Goal: Task Accomplishment & Management: Complete application form

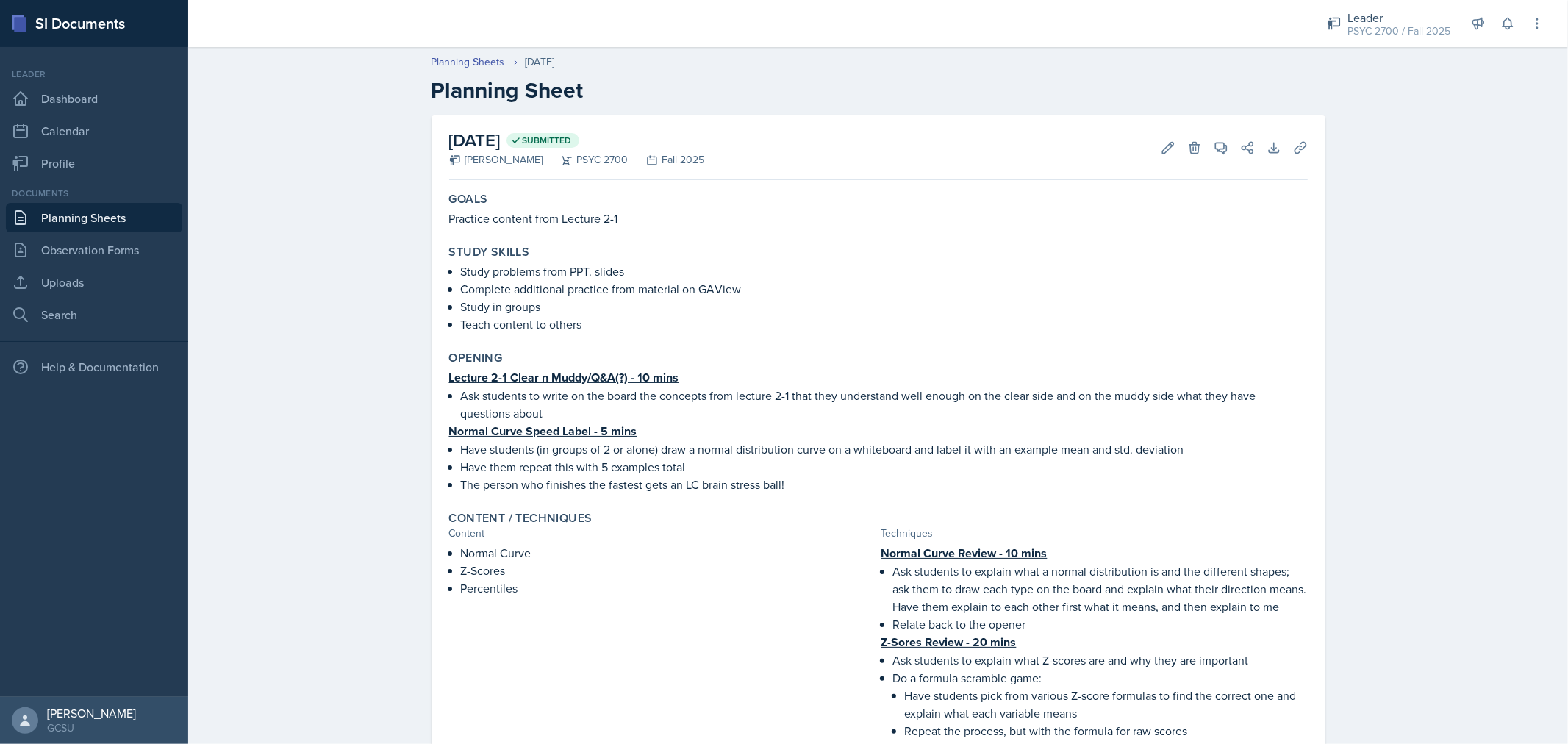
click at [494, 218] on p "Practice content from Lecture 2-1" at bounding box center [878, 218] width 858 height 17
copy div "Practice content from Lecture 2-1"
click at [494, 218] on p "Practice content from Lecture 2-1" at bounding box center [878, 218] width 858 height 17
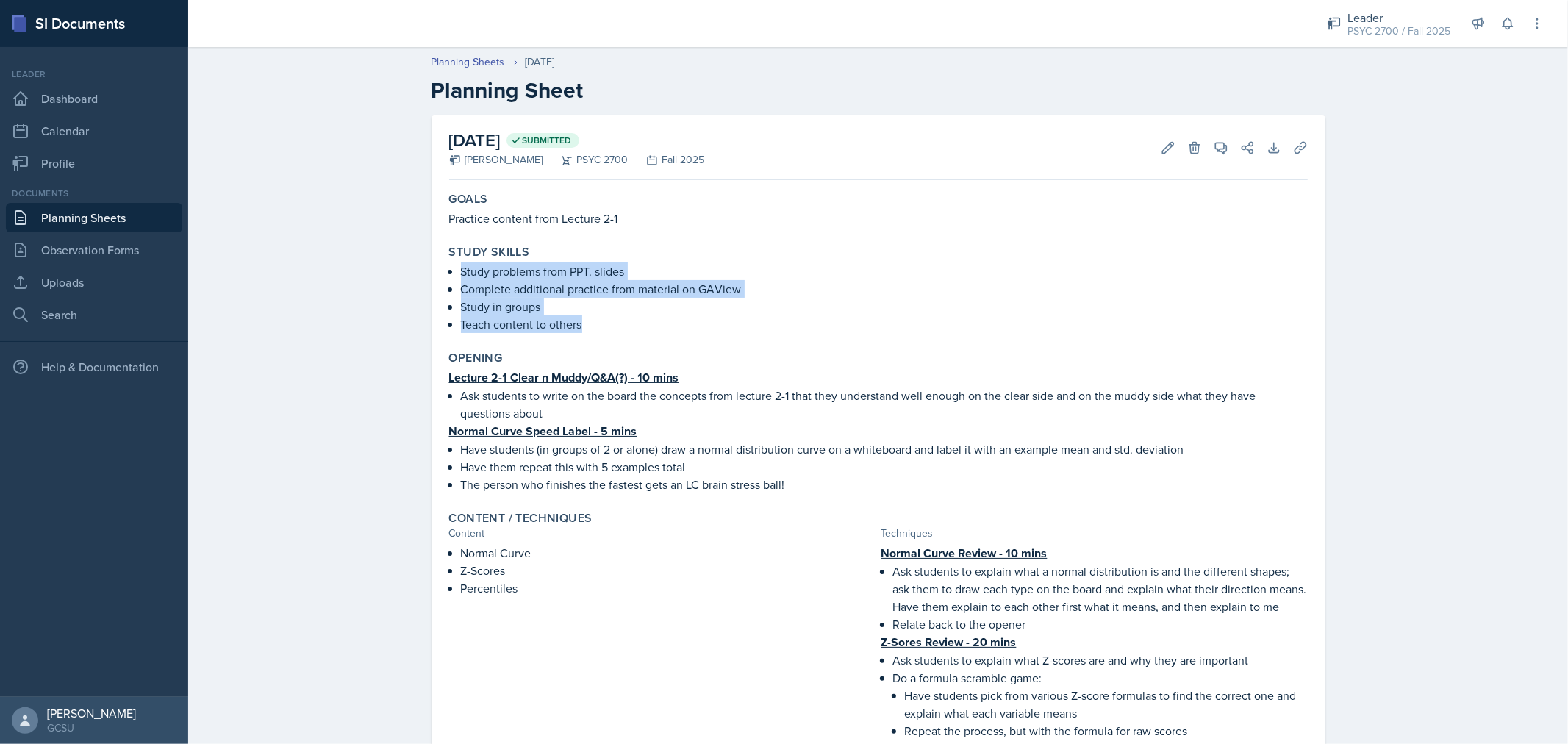
drag, startPoint x: 454, startPoint y: 265, endPoint x: 590, endPoint y: 322, distance: 147.5
click at [590, 322] on ul "Study problems from PPT. slides Complete additional practice from material on G…" at bounding box center [884, 297] width 847 height 70
copy ul "Study problems from PPT. slides Complete additional practice from material on G…"
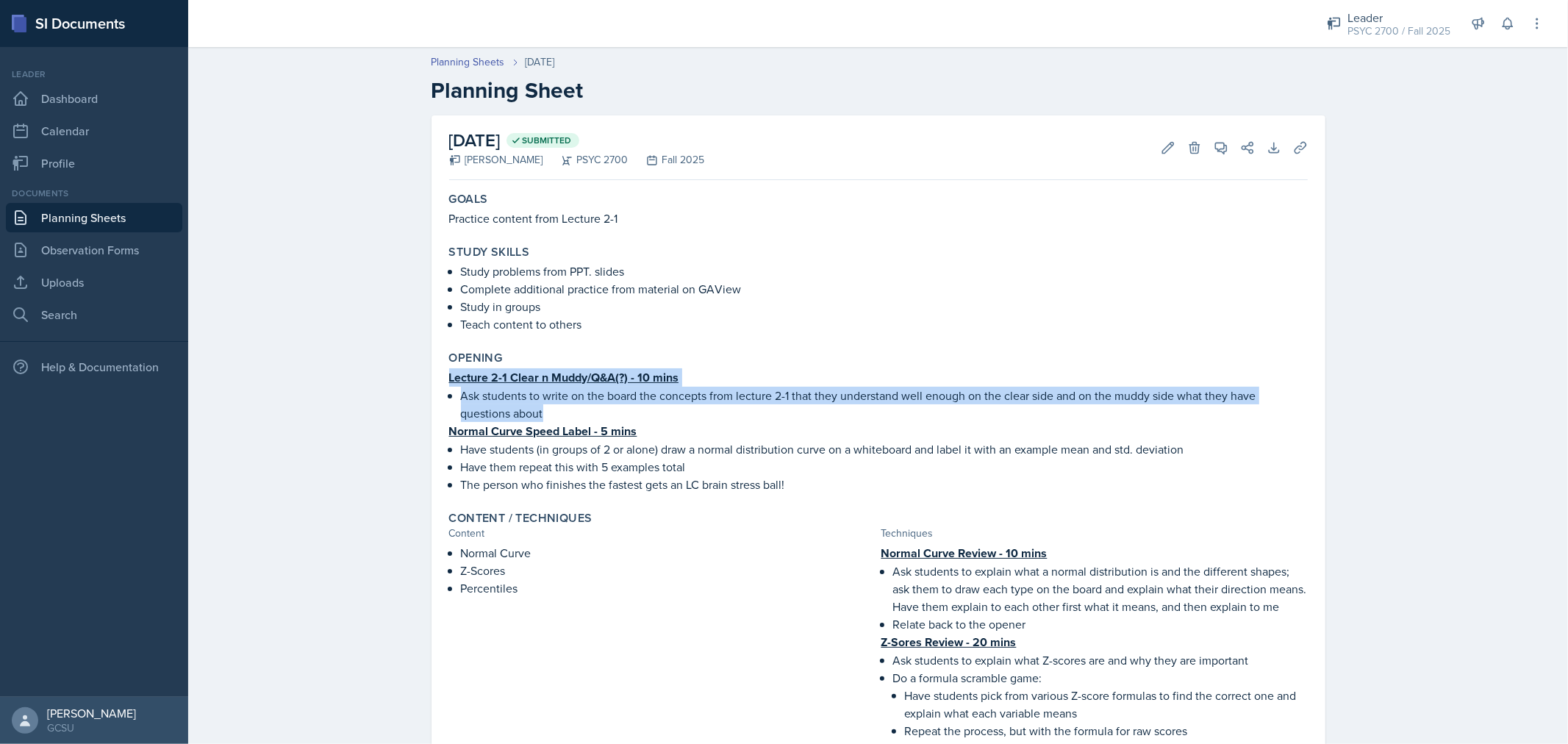
drag, startPoint x: 442, startPoint y: 374, endPoint x: 542, endPoint y: 409, distance: 105.9
click at [542, 409] on div "Lecture 2-1 Clear n Muddy/Q&A(?) - 10 mins Ask students to write on the board t…" at bounding box center [878, 431] width 858 height 125
copy div "Lecture 2-1 Clear n Muddy/Q&A(?) - 10 mins Ask students to write on the board t…"
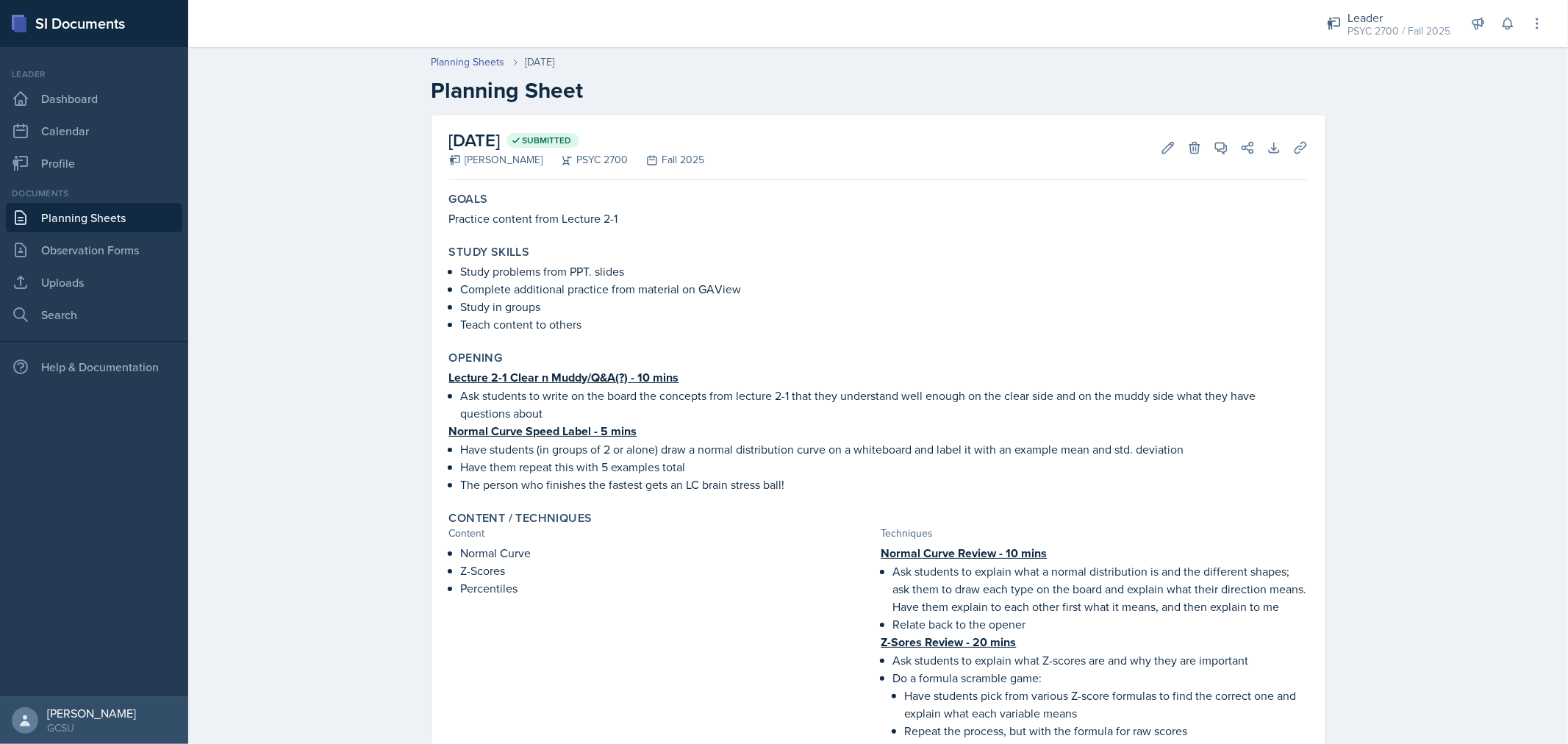
click at [449, 430] on u "Normal Curve Speed Label - 5 mins" at bounding box center [543, 431] width 189 height 17
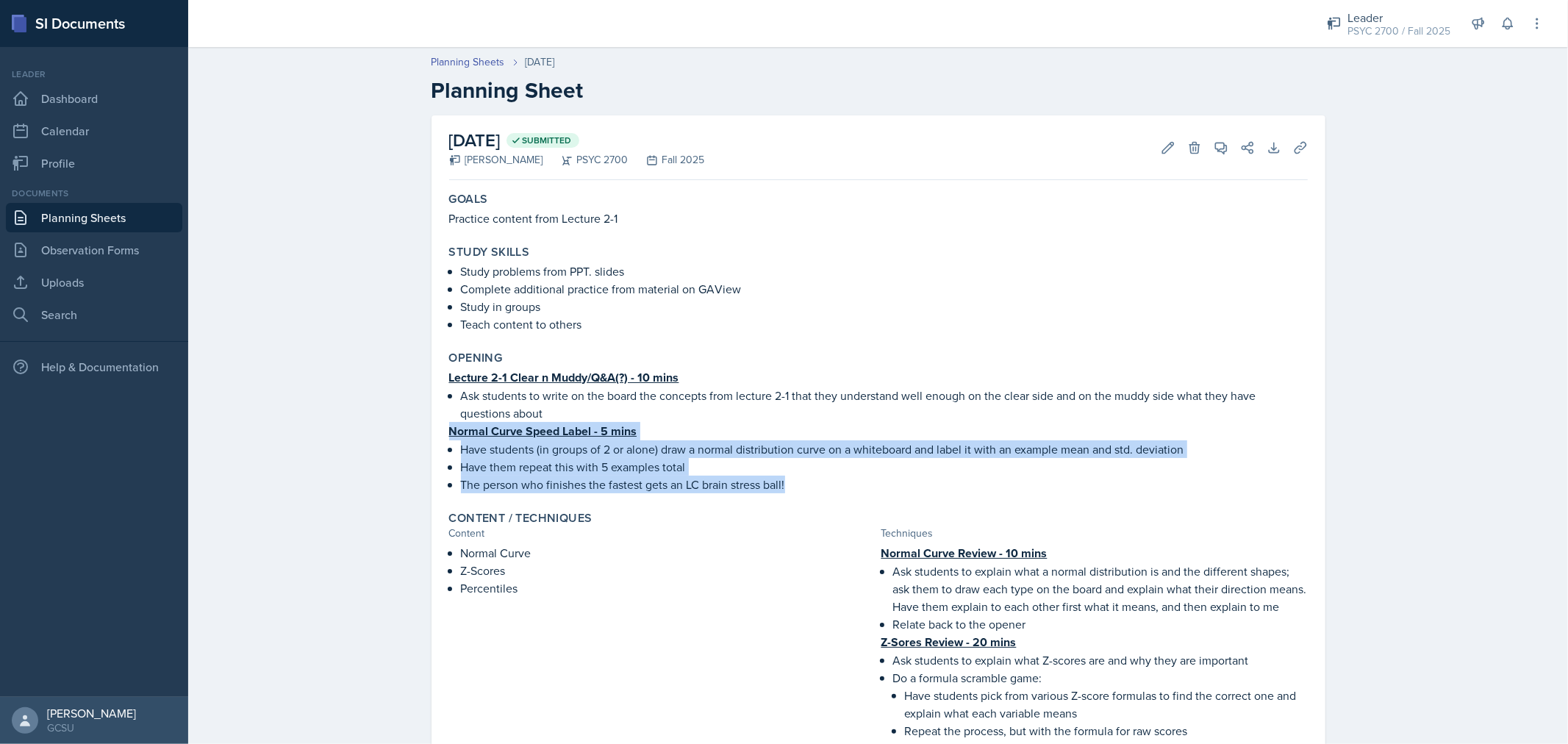
drag, startPoint x: 445, startPoint y: 430, endPoint x: 791, endPoint y: 482, distance: 349.9
click at [791, 482] on div "Lecture 2-1 Clear n Muddy/Q&A(?) - 10 mins Ask students to write on the board t…" at bounding box center [878, 431] width 858 height 125
copy div "Normal Curve Speed Label - 5 mins Have students (in groups of 2 or alone) draw …"
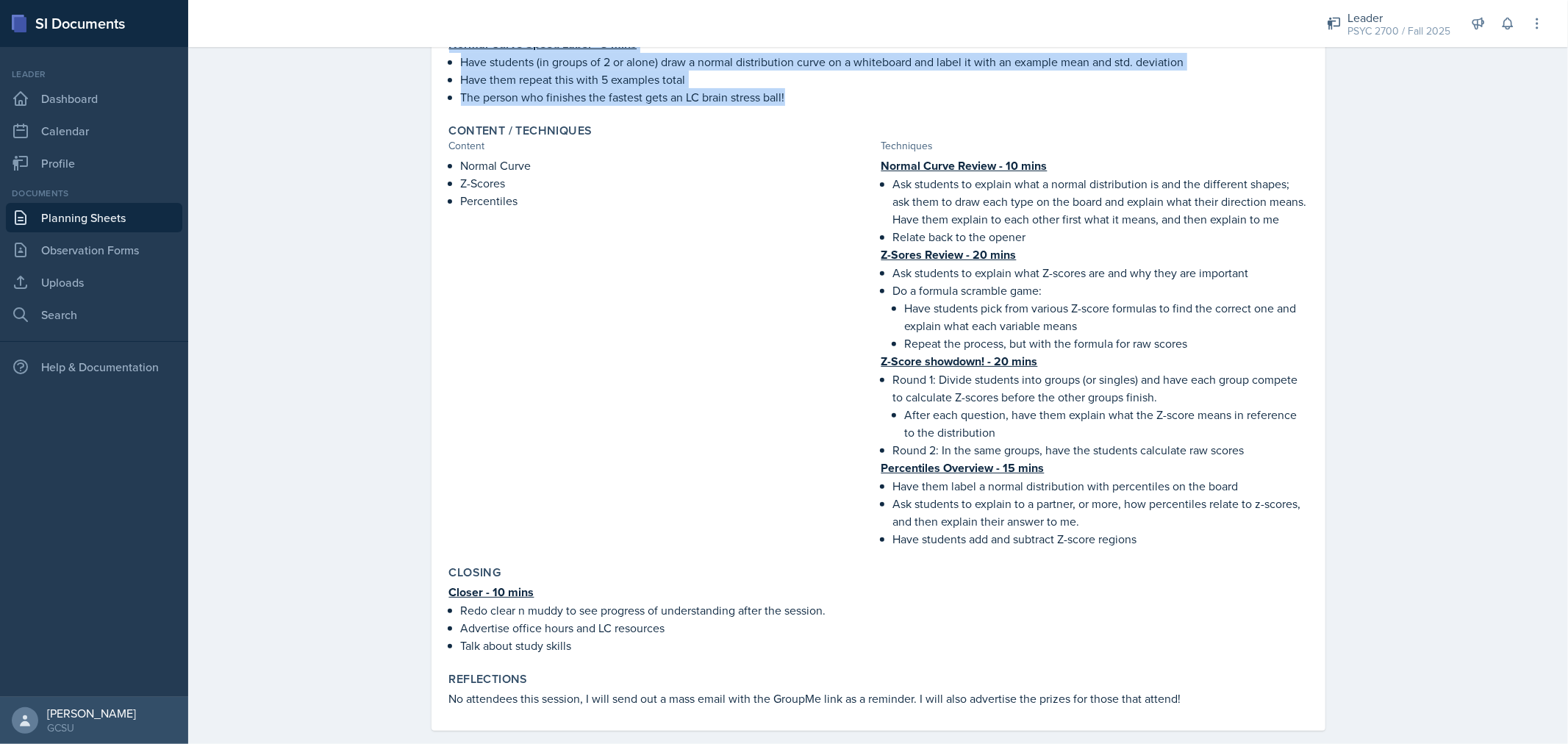
scroll to position [400, 0]
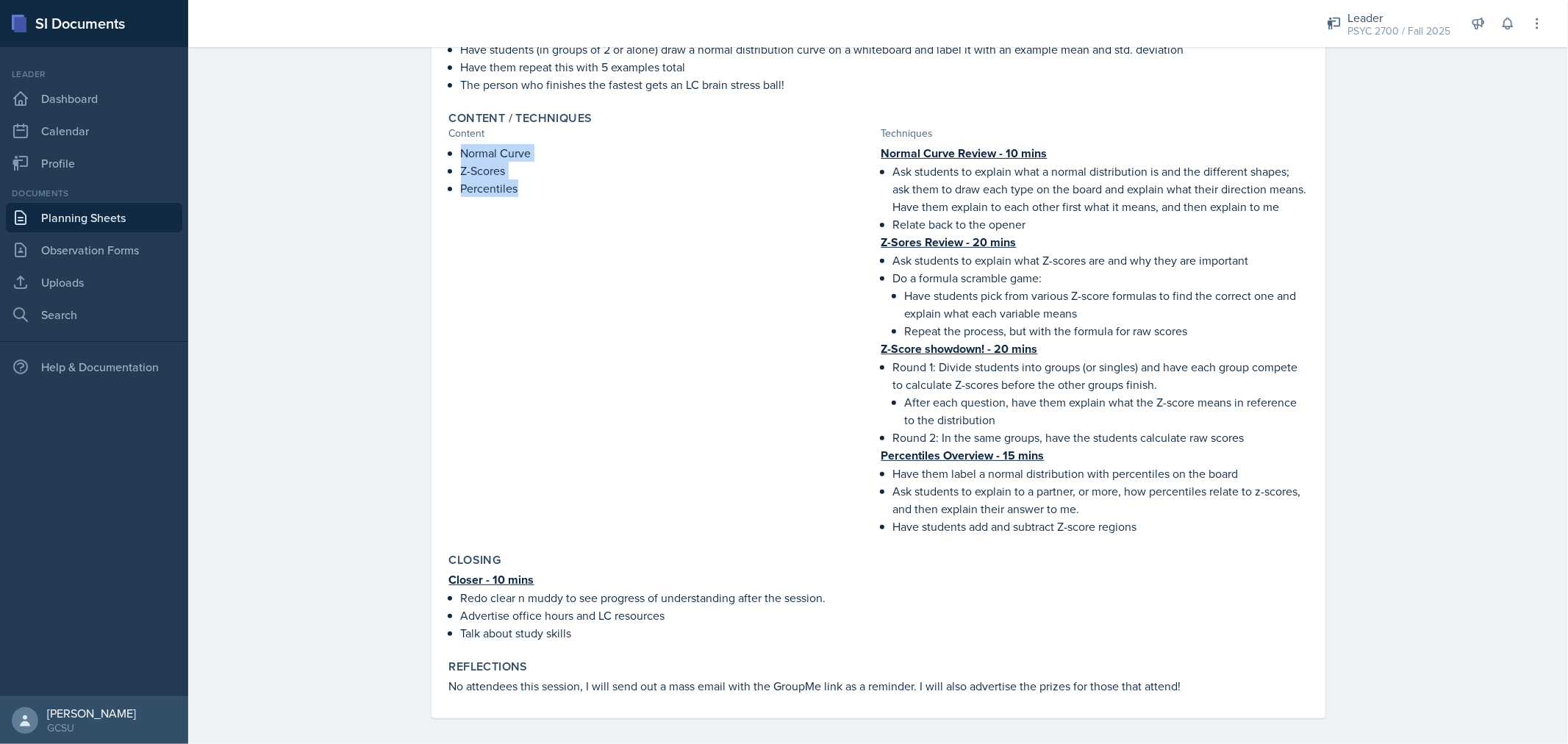
drag, startPoint x: 452, startPoint y: 149, endPoint x: 513, endPoint y: 189, distance: 72.9
click at [513, 189] on div "Normal Curve Z-Scores Percentiles" at bounding box center [662, 340] width 427 height 391
copy ul "Normal Curve Z-Scores Percentiles"
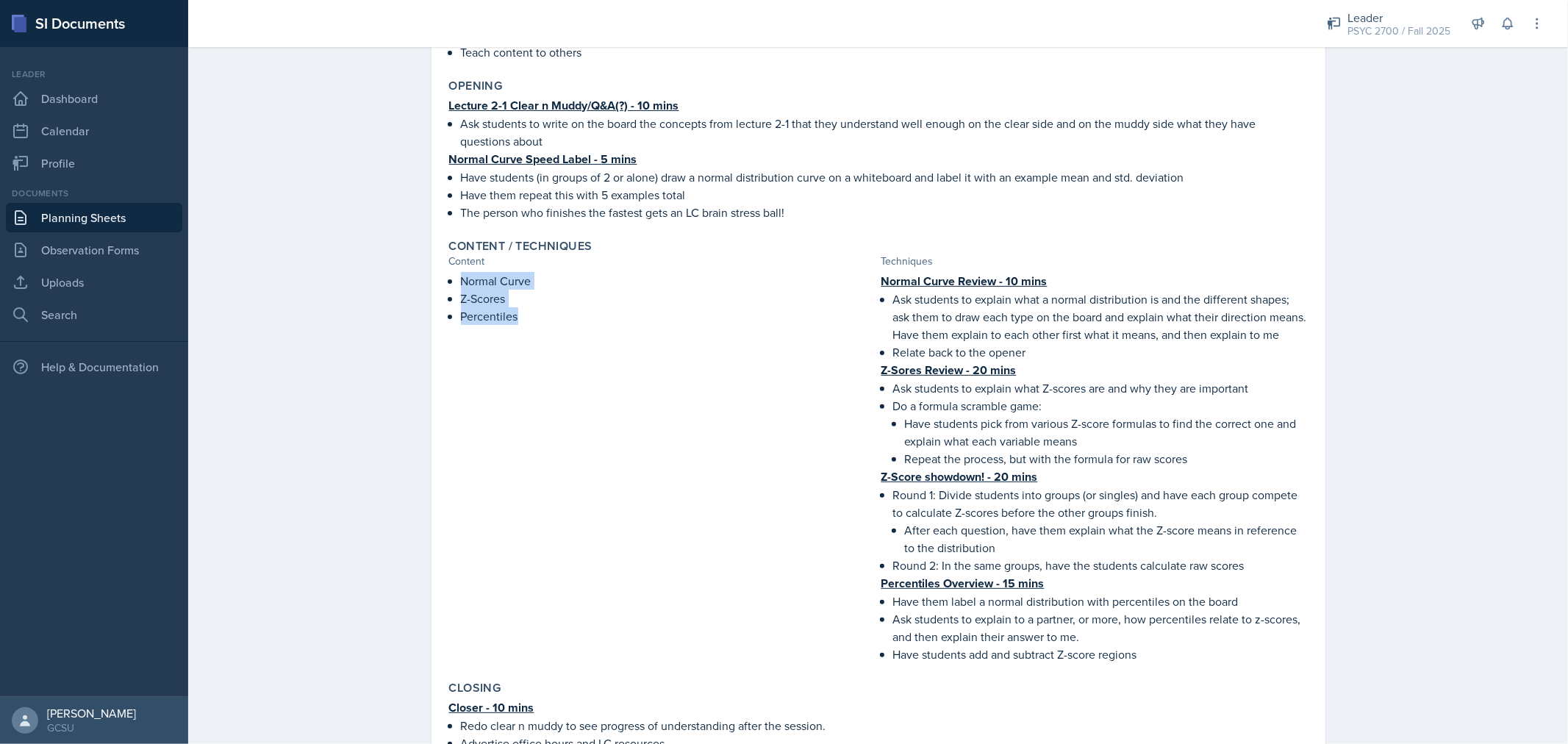
scroll to position [270, 0]
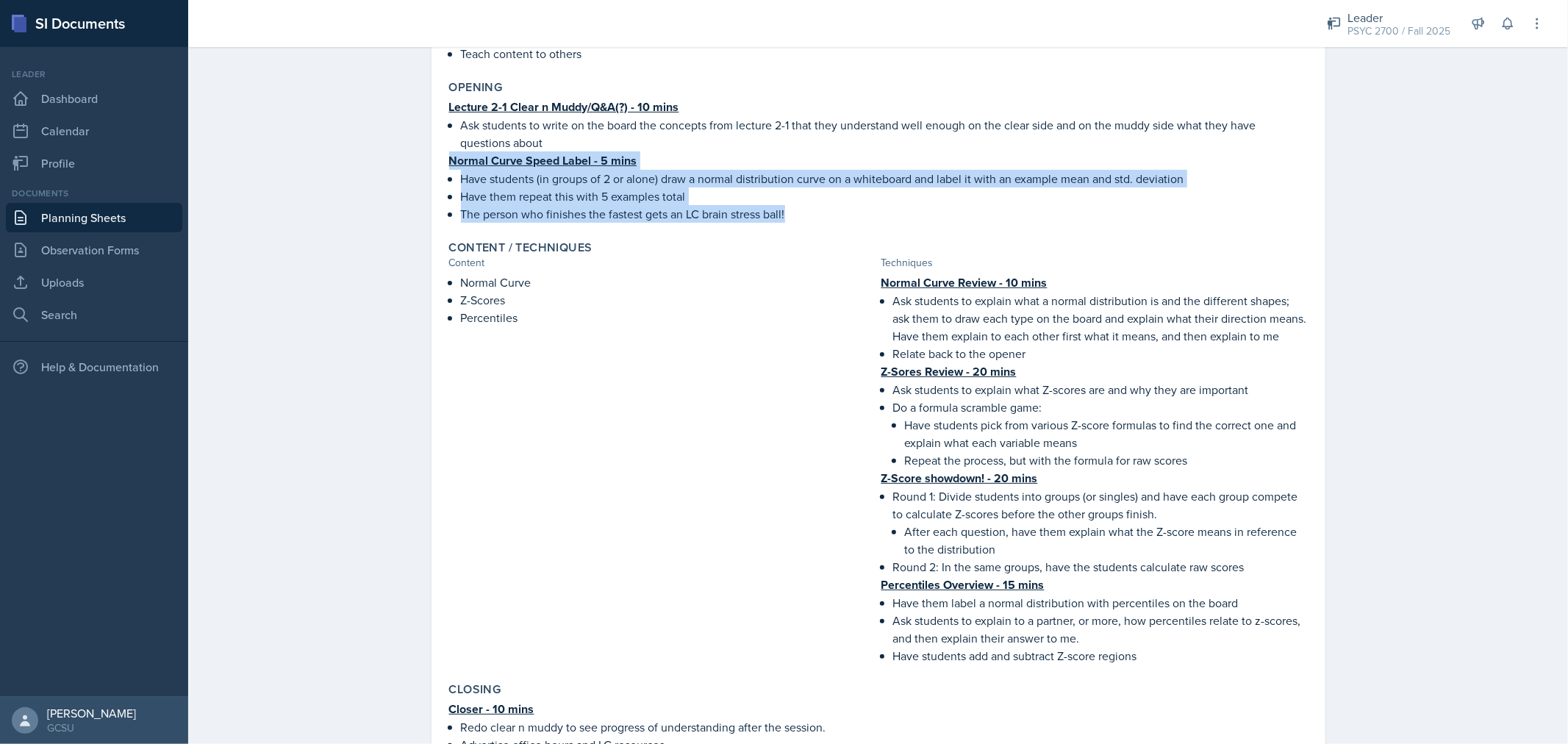
drag, startPoint x: 446, startPoint y: 160, endPoint x: 786, endPoint y: 203, distance: 342.7
click at [786, 203] on div "Lecture 2-1 Clear n Muddy/Q&A(?) - 10 mins Ask students to write on the board t…" at bounding box center [878, 161] width 858 height 125
copy div "Normal Curve Speed Label - 5 mins Have students (in groups of 2 or alone) draw …"
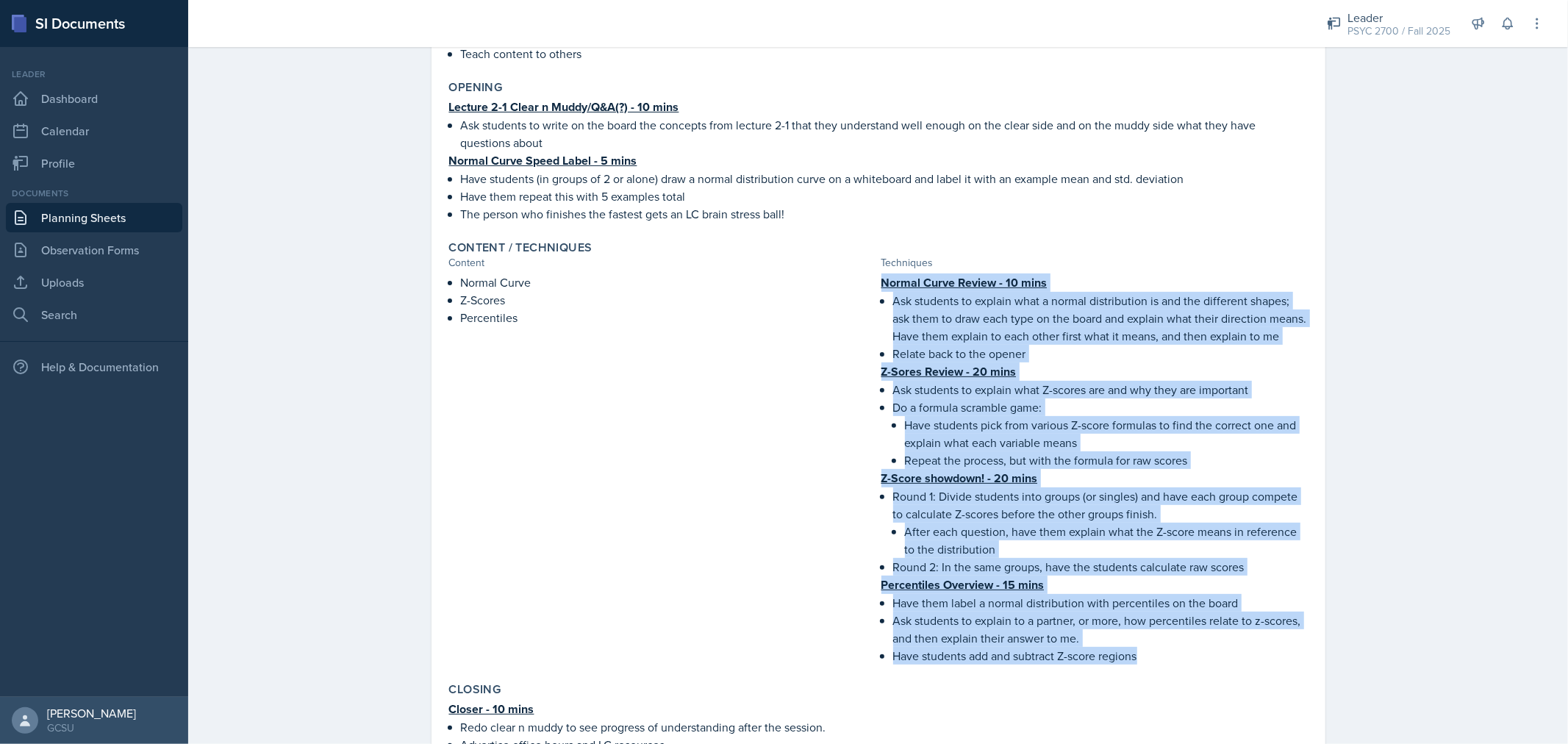
drag, startPoint x: 875, startPoint y: 276, endPoint x: 1135, endPoint y: 665, distance: 467.9
click at [1135, 665] on div "Normal Curve Review - 10 mins Ask students to explain what a normal distributio…" at bounding box center [1095, 469] width 427 height 391
copy div "Normal Curve Review - 10 mins Ask students to explain what a normal distributio…"
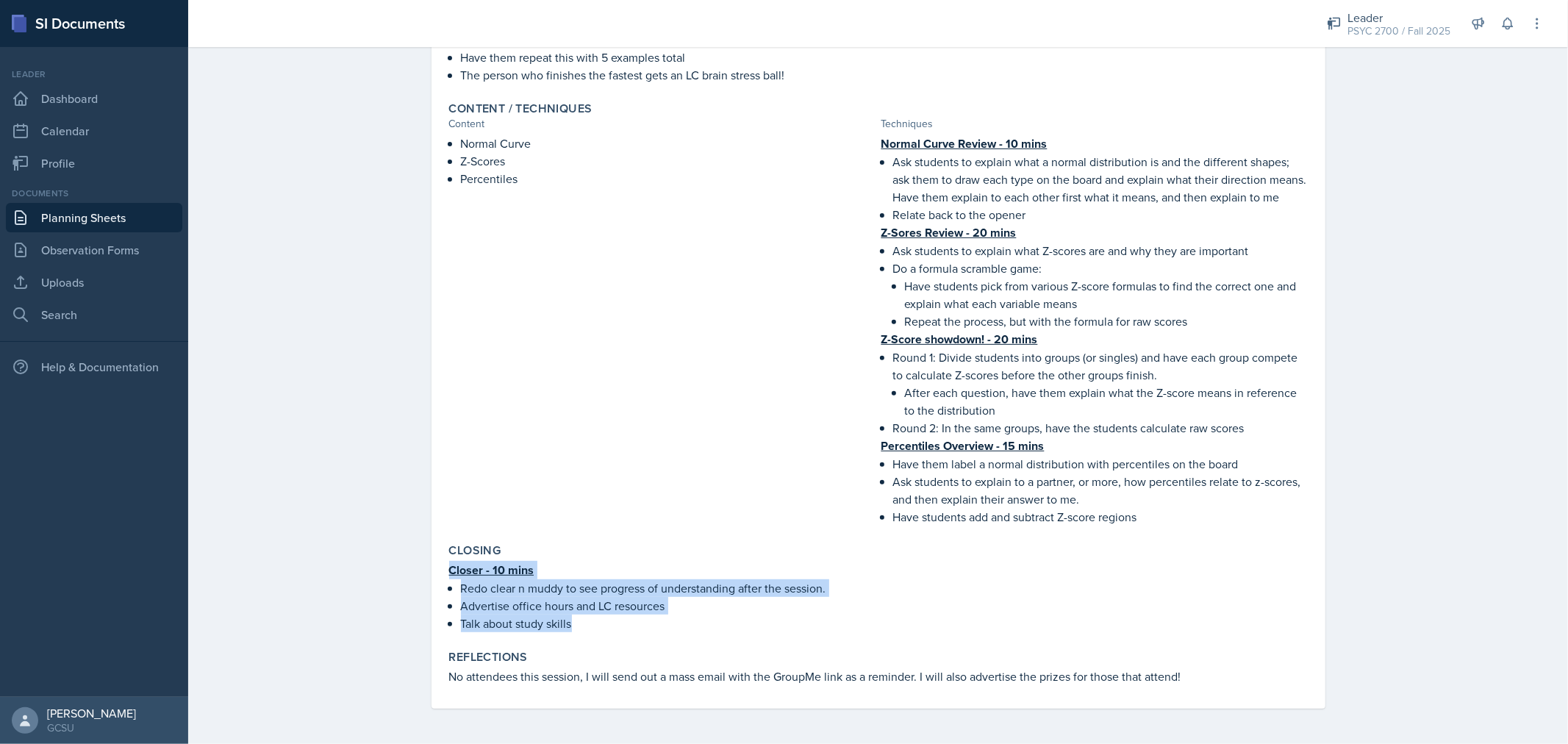
drag, startPoint x: 442, startPoint y: 570, endPoint x: 572, endPoint y: 627, distance: 141.9
click at [572, 627] on div "Closer - 10 mins Redo clear n muddy to see progress of understanding after the …" at bounding box center [878, 597] width 858 height 71
copy div "Closer - 10 mins Redo clear n muddy to see progress of understanding after the …"
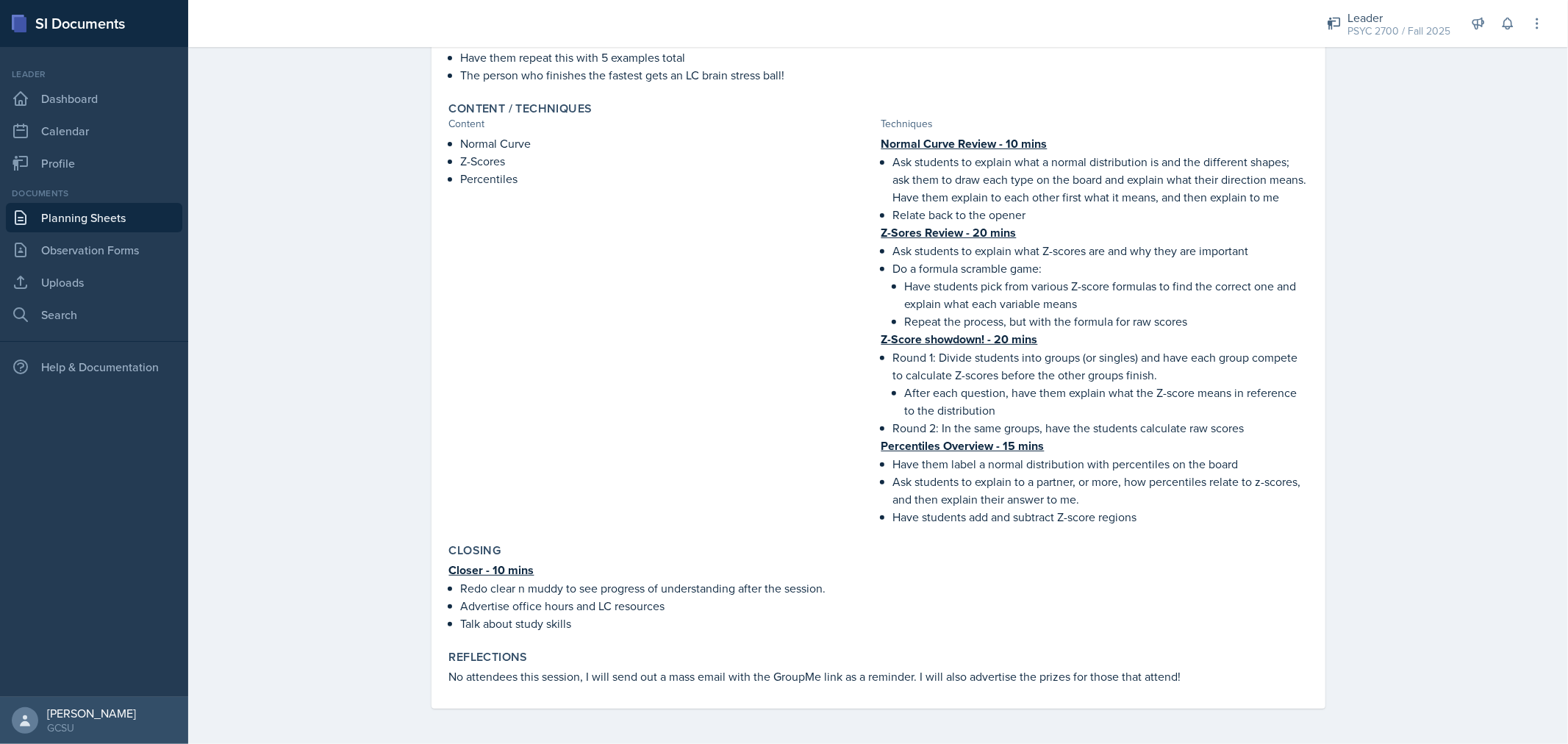
click at [711, 672] on p "No attendees this session, I will send out a mass email with the GroupMe link a…" at bounding box center [878, 676] width 858 height 17
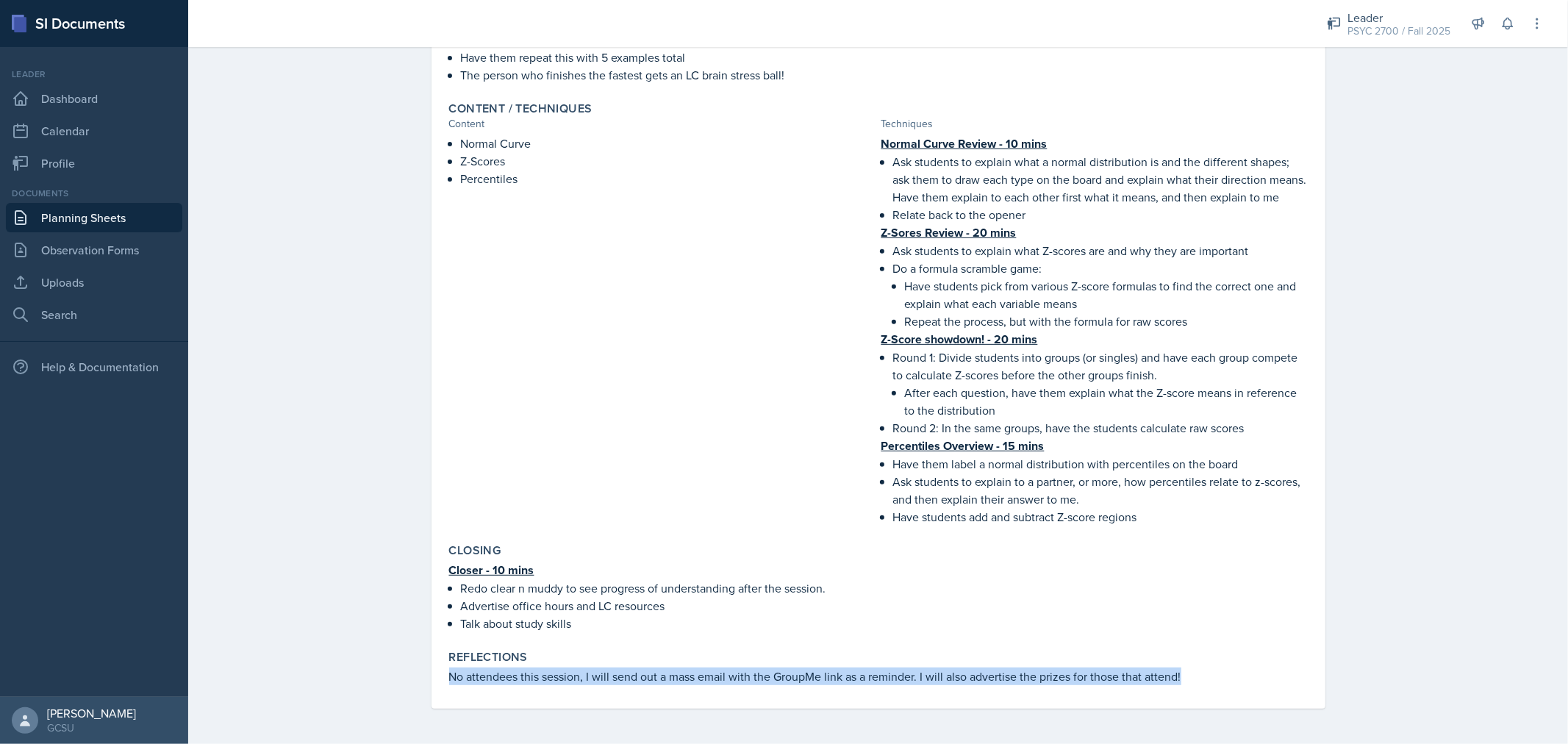
click at [711, 672] on p "No attendees this session, I will send out a mass email with the GroupMe link a…" at bounding box center [878, 676] width 858 height 17
copy div "No attendees this session, I will send out a mass email with the GroupMe link a…"
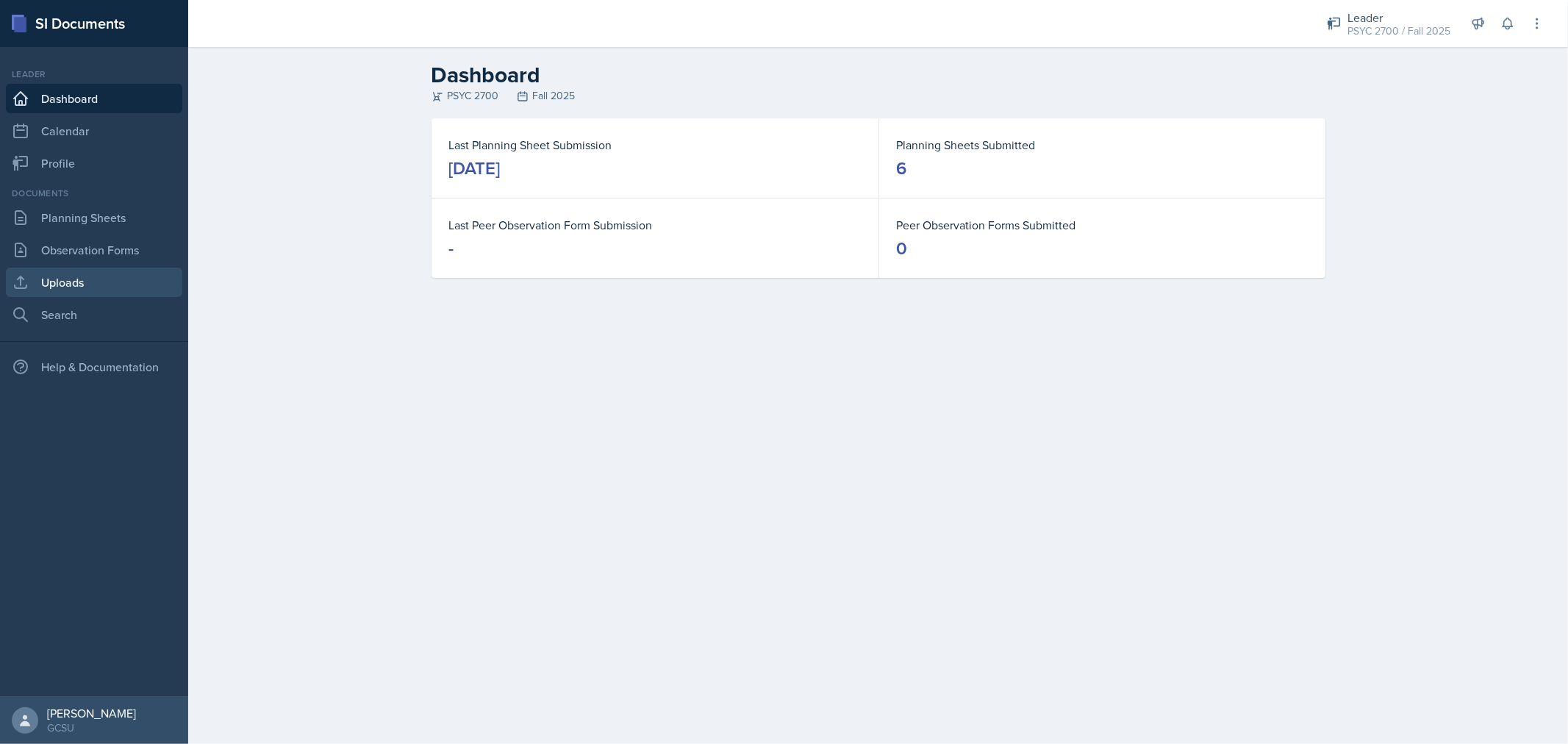
click at [105, 291] on link "Uploads" at bounding box center [94, 282] width 176 height 30
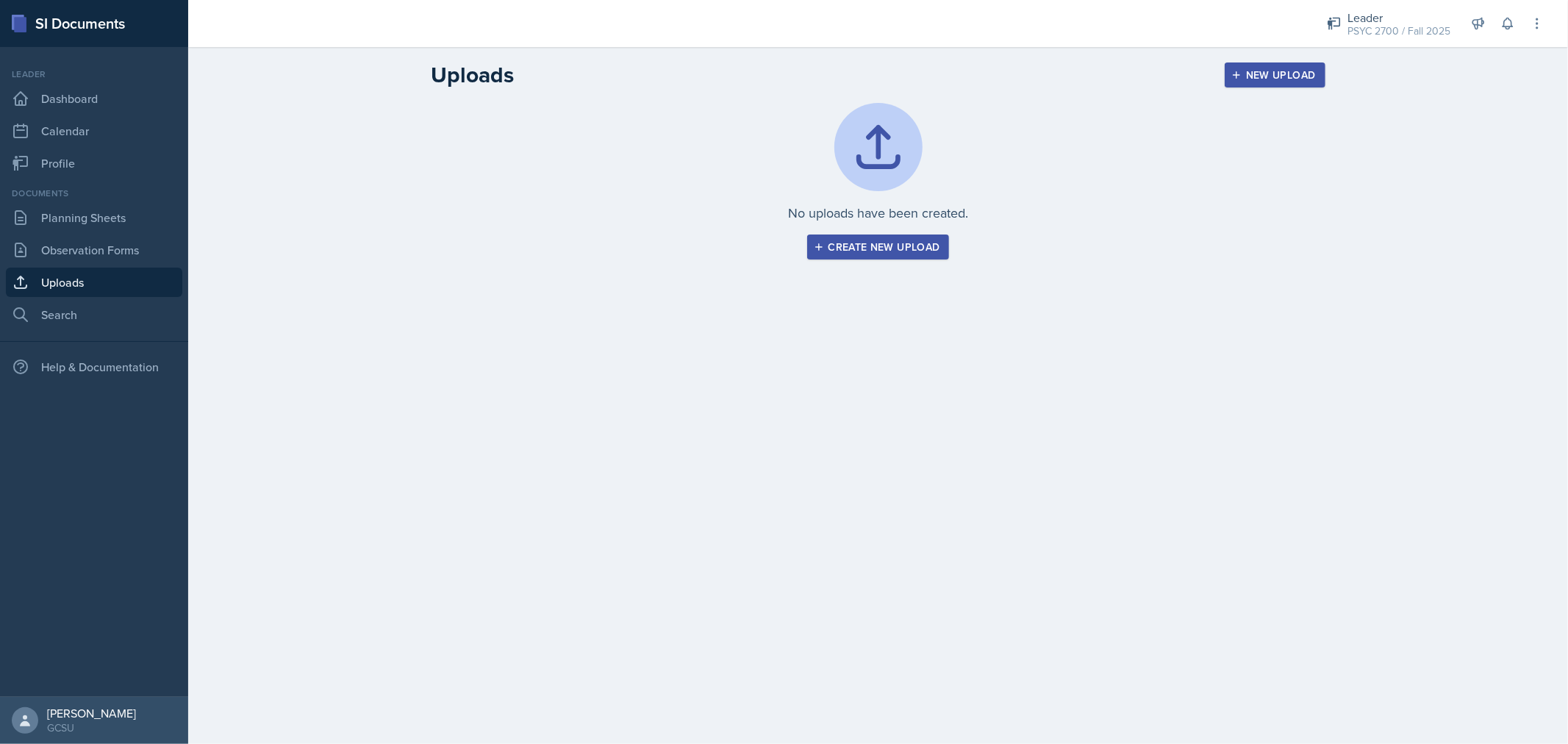
click at [885, 238] on button "Create new upload" at bounding box center [878, 247] width 142 height 25
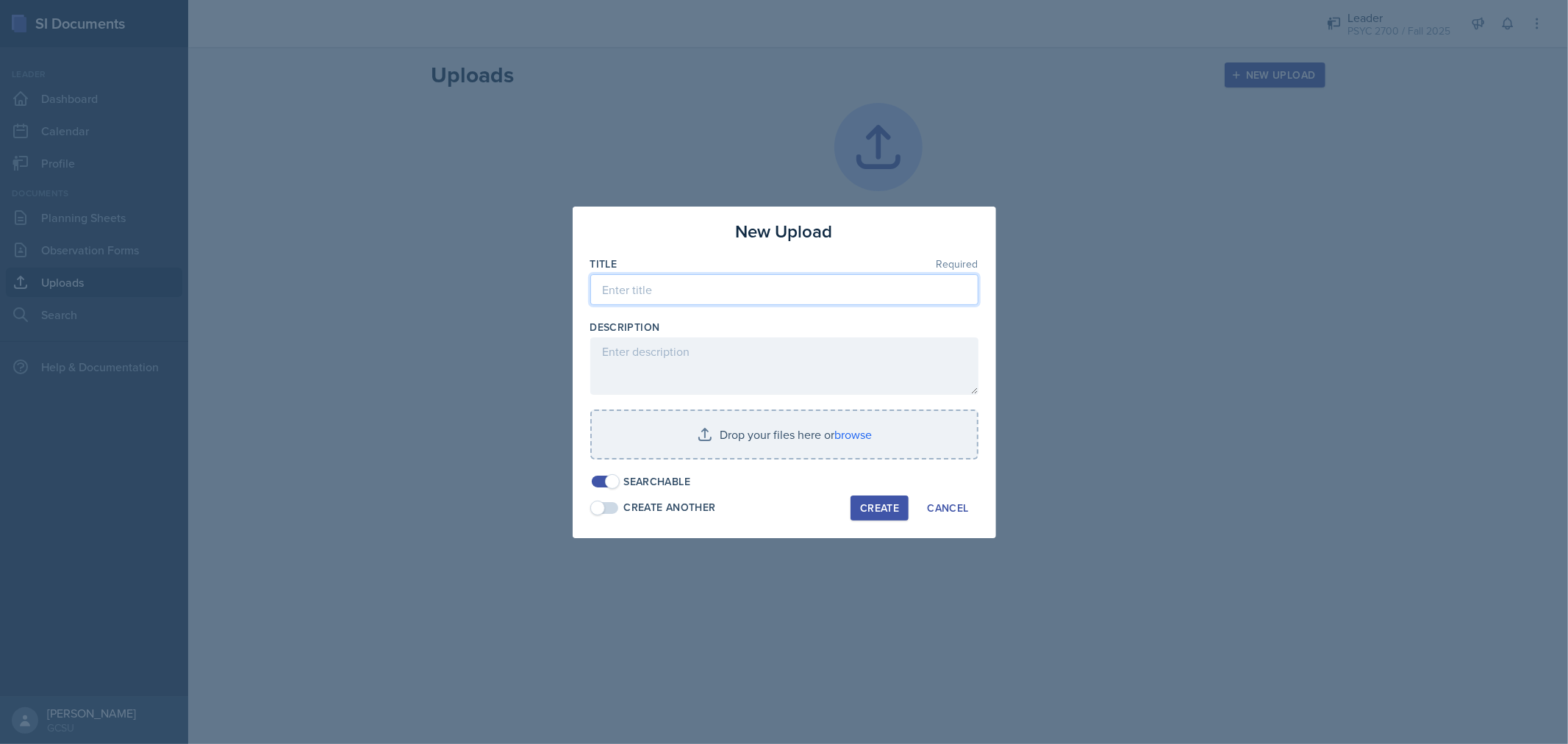
click at [810, 284] on input at bounding box center [784, 290] width 388 height 31
click at [956, 504] on div "Cancel" at bounding box center [947, 508] width 41 height 12
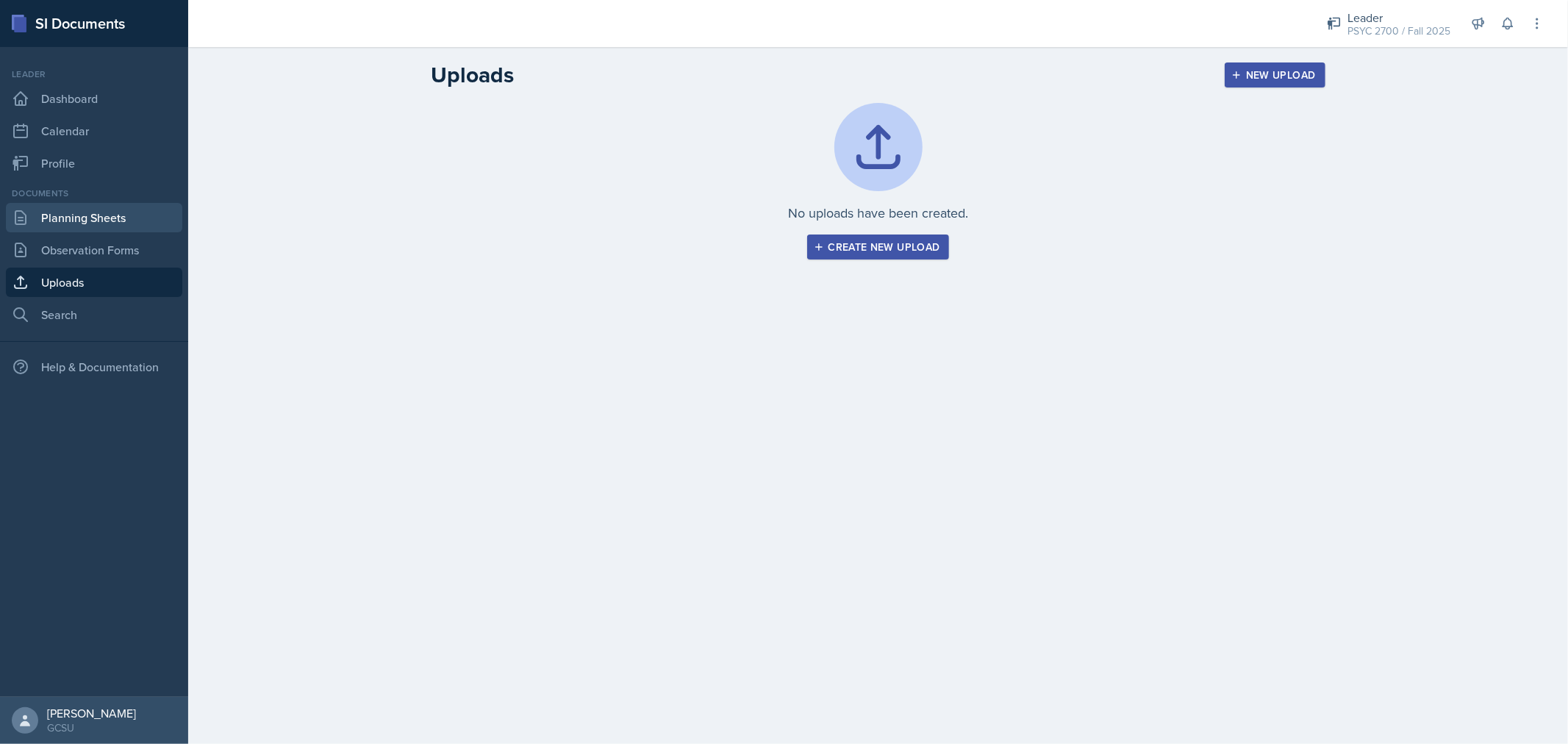
click at [126, 217] on link "Planning Sheets" at bounding box center [94, 218] width 176 height 30
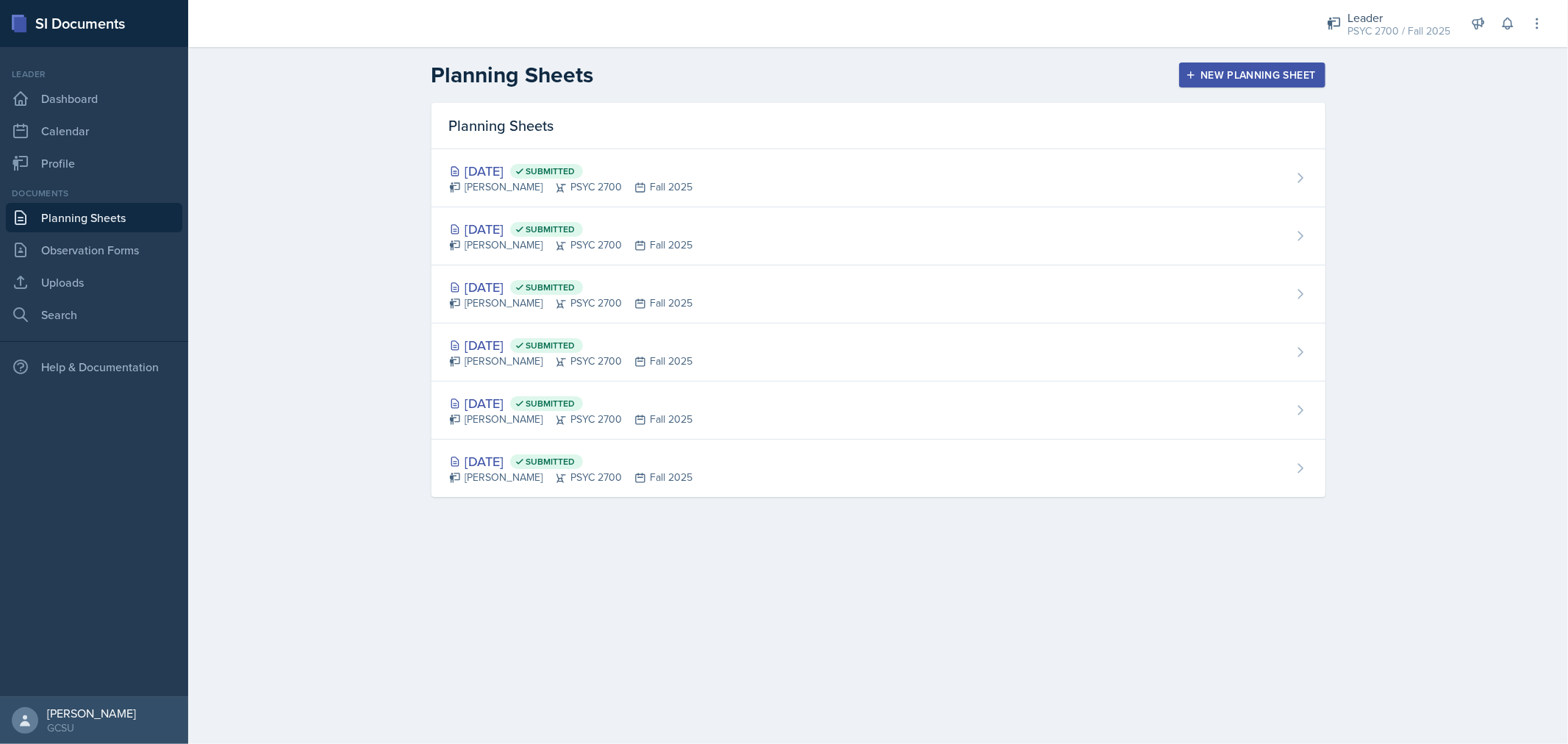
click at [1245, 70] on div "New Planning Sheet" at bounding box center [1252, 76] width 127 height 12
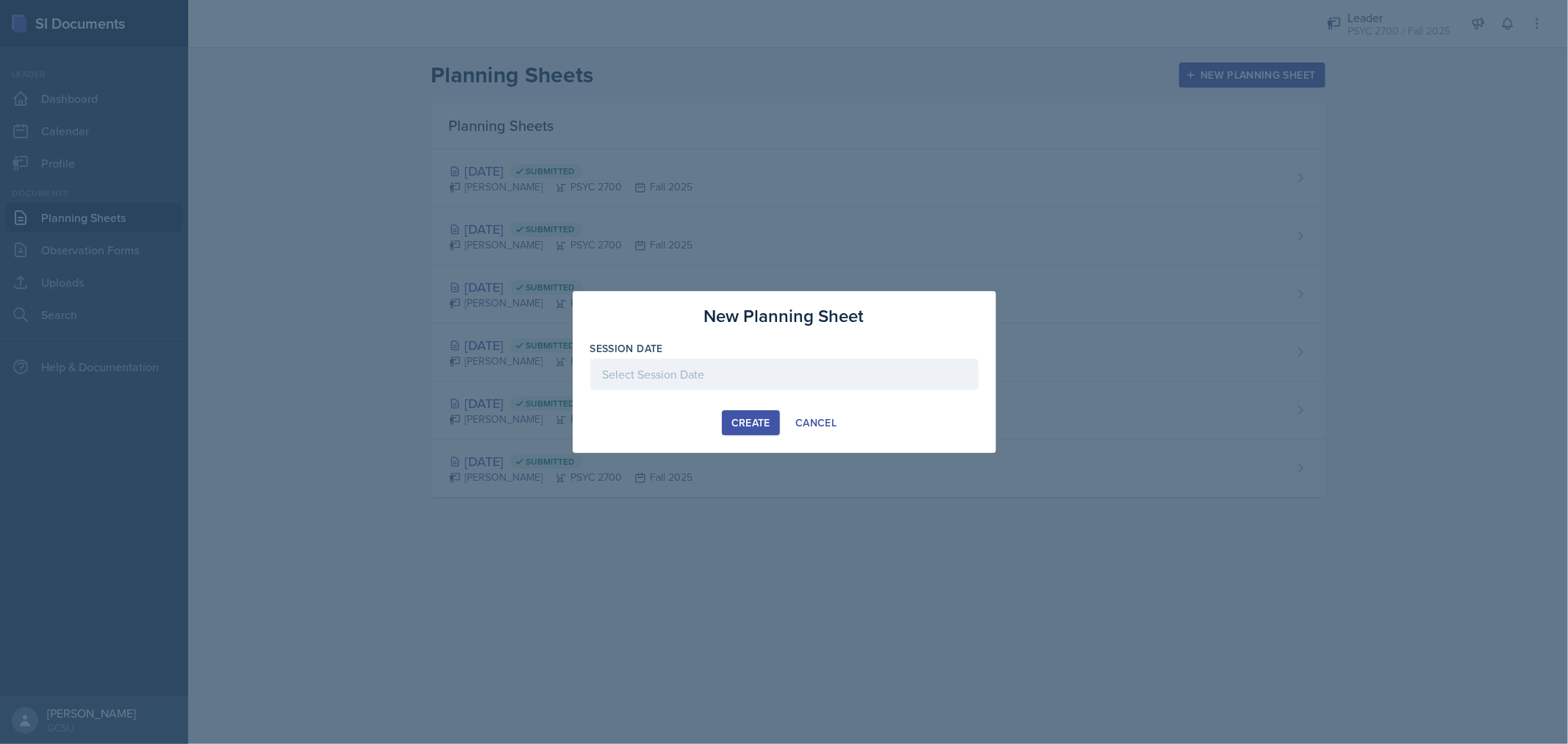
click at [724, 369] on div at bounding box center [784, 375] width 388 height 31
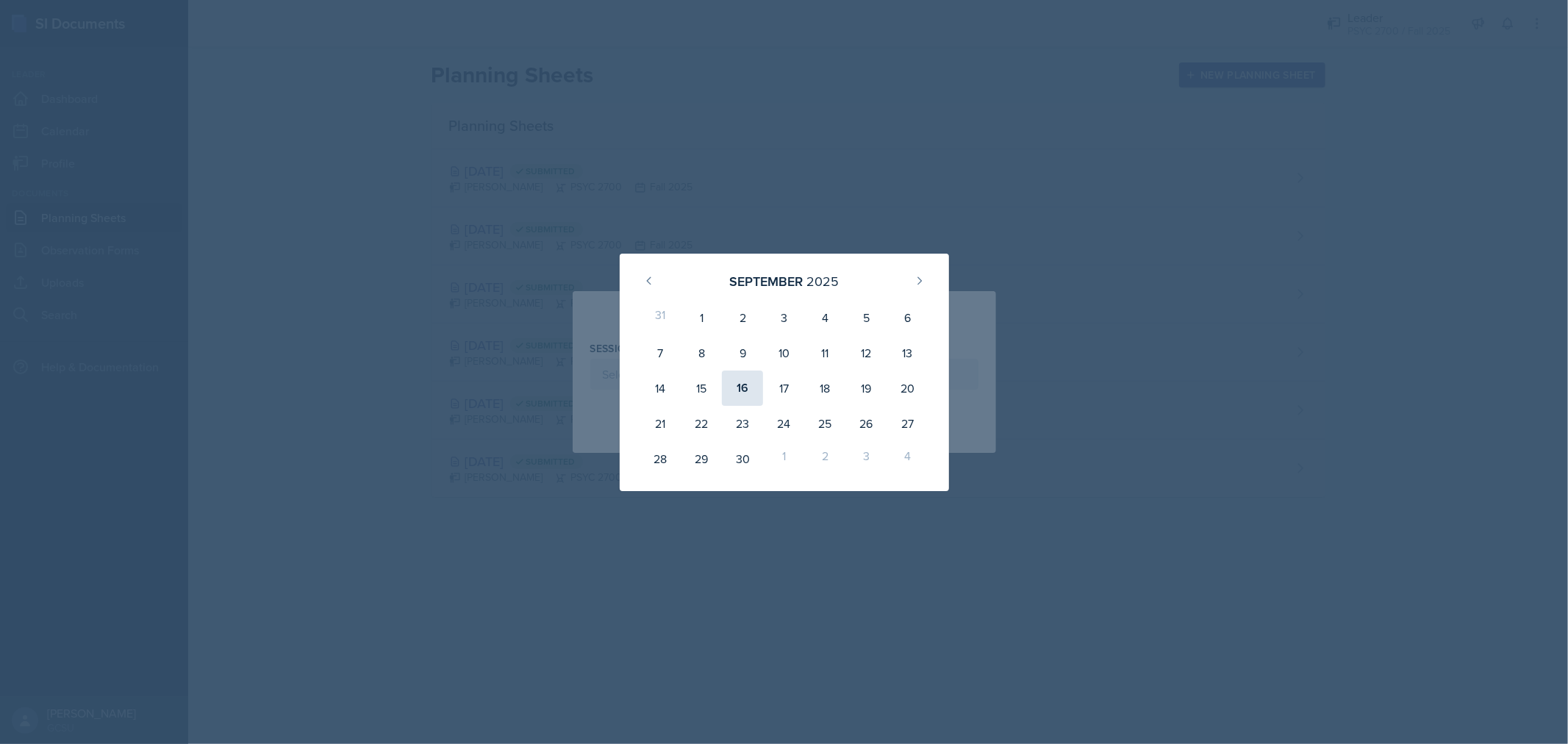
click at [747, 393] on div "16" at bounding box center [742, 388] width 41 height 36
type input "September 16th, 2025"
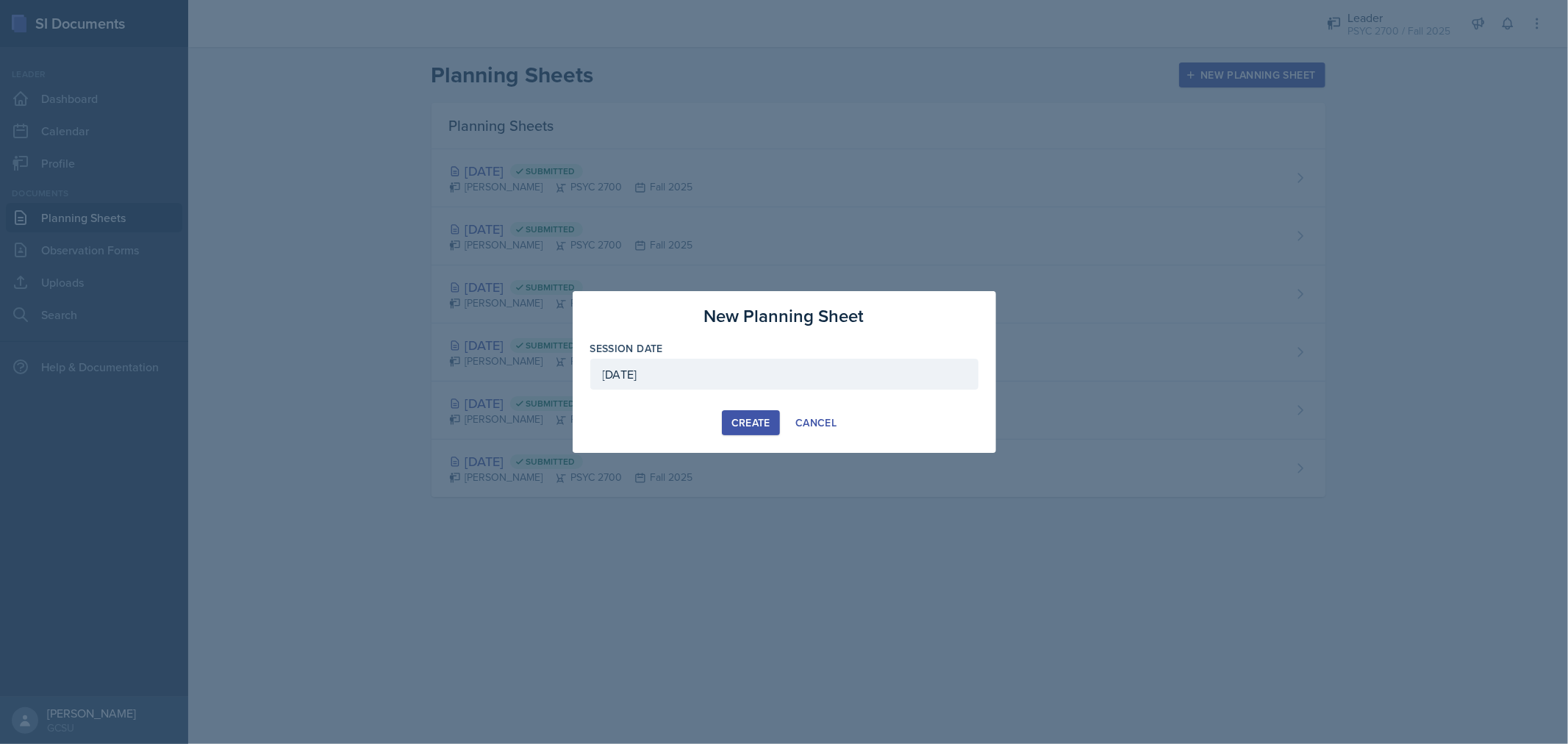
click at [754, 414] on button "Create" at bounding box center [751, 422] width 58 height 25
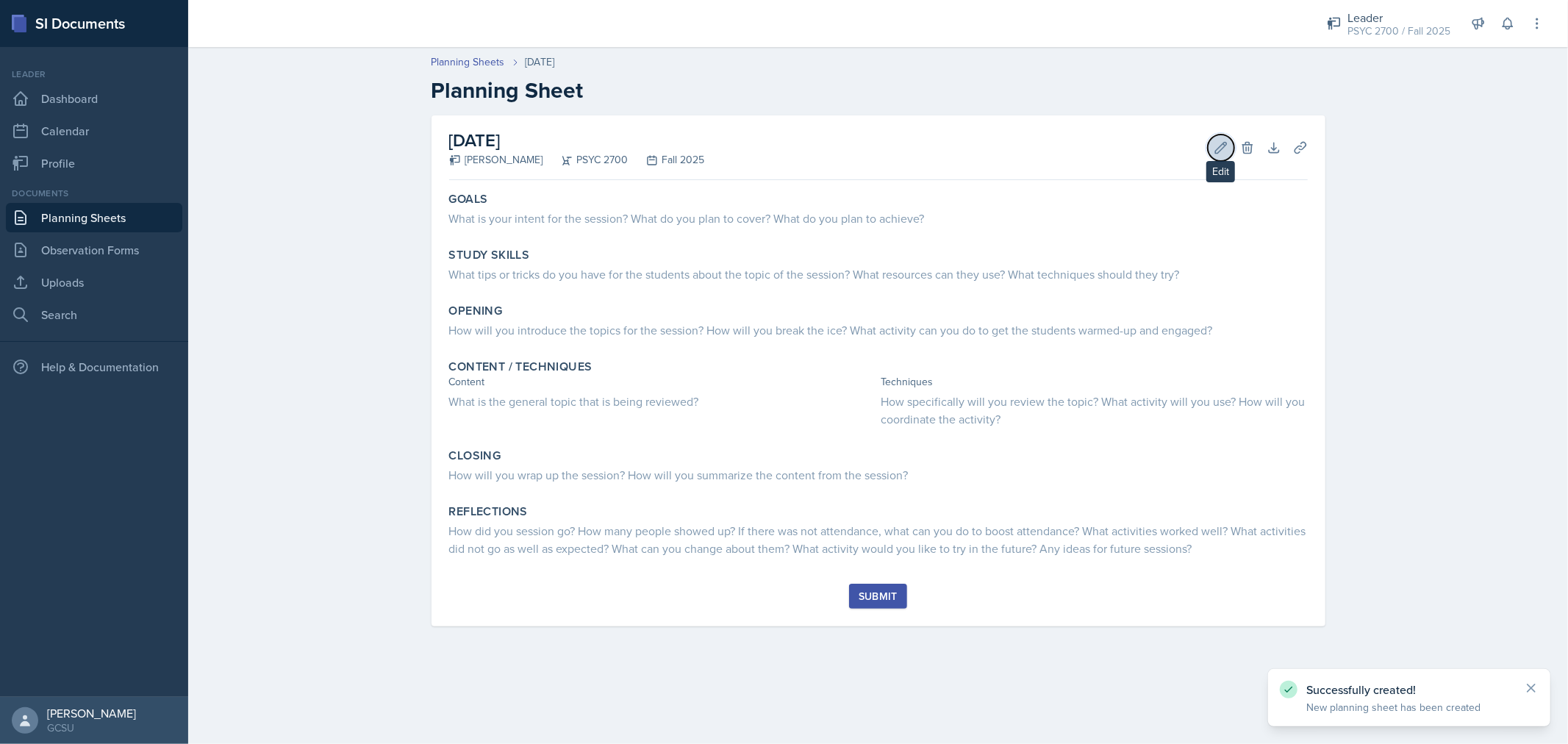
click at [1214, 143] on icon at bounding box center [1221, 148] width 15 height 15
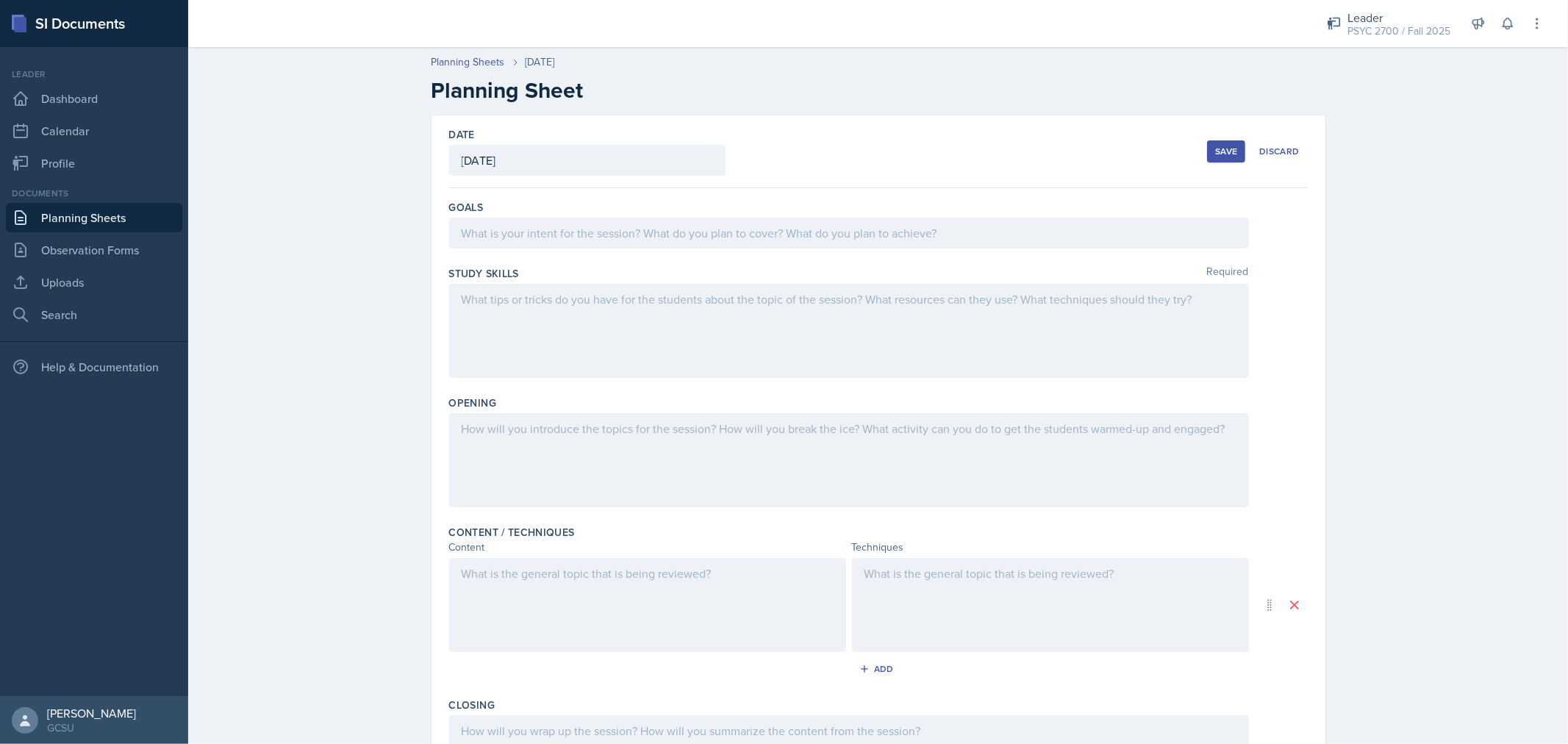
click at [791, 231] on div at bounding box center [849, 233] width 800 height 31
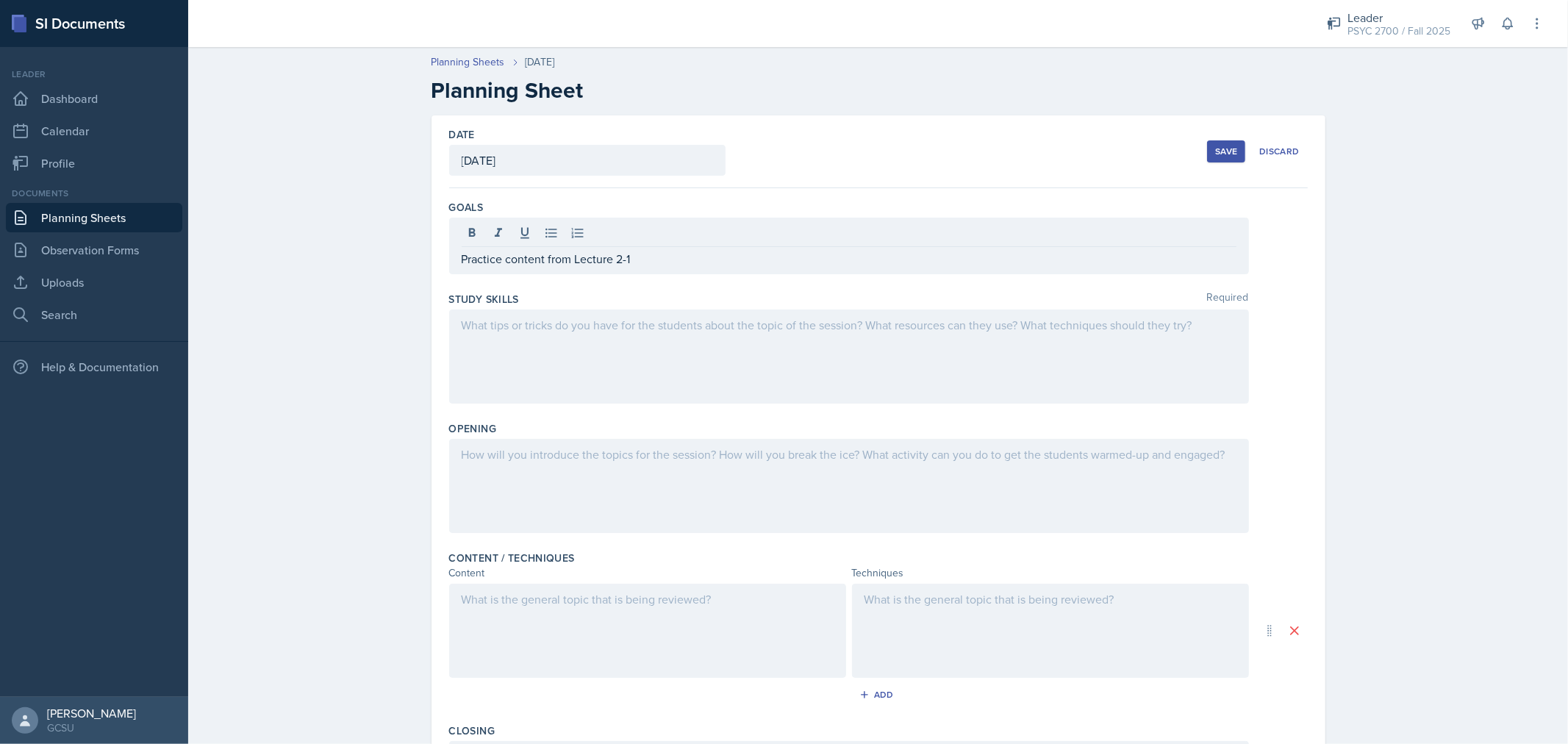
click at [682, 369] on div at bounding box center [849, 356] width 800 height 94
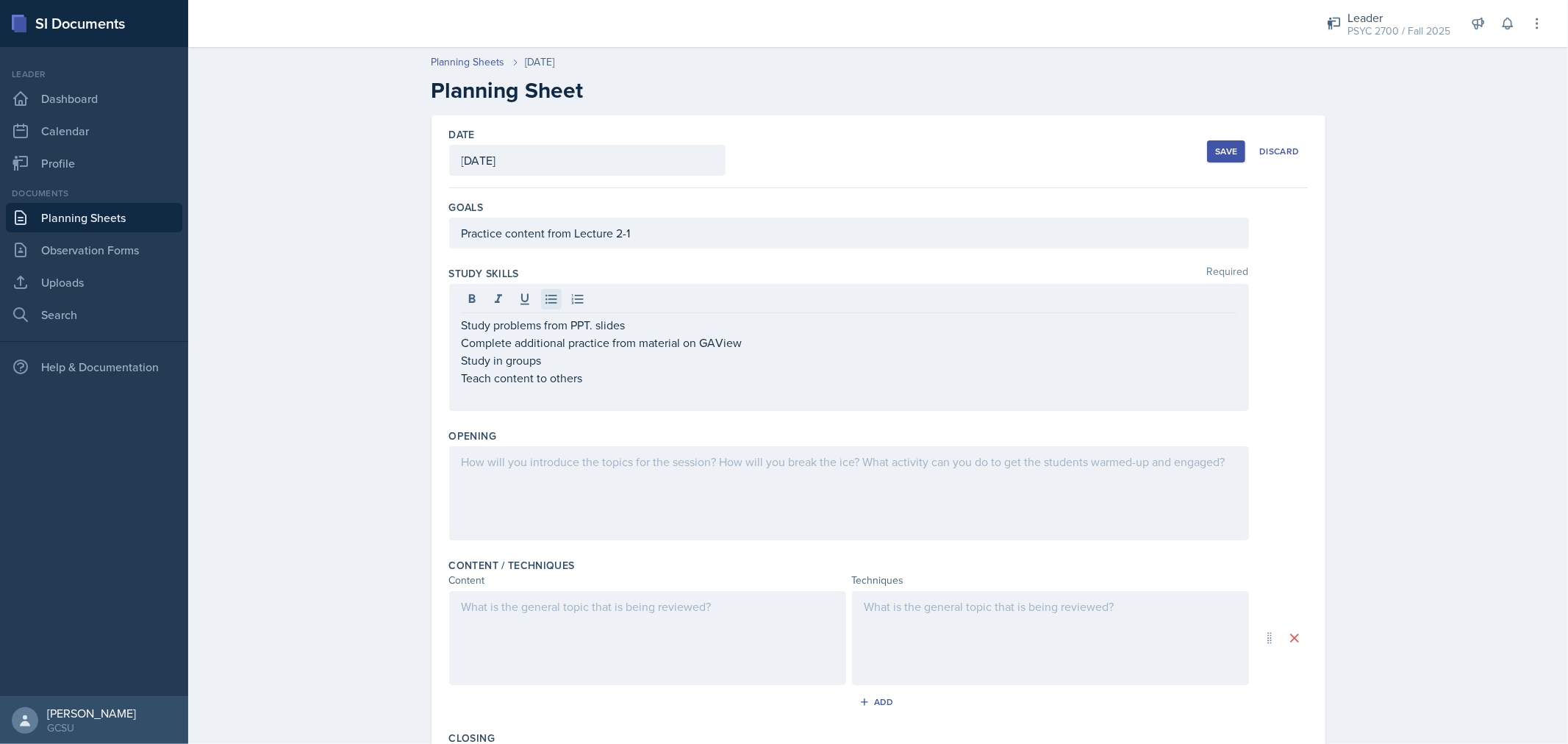
click at [537, 298] on div at bounding box center [849, 302] width 775 height 24
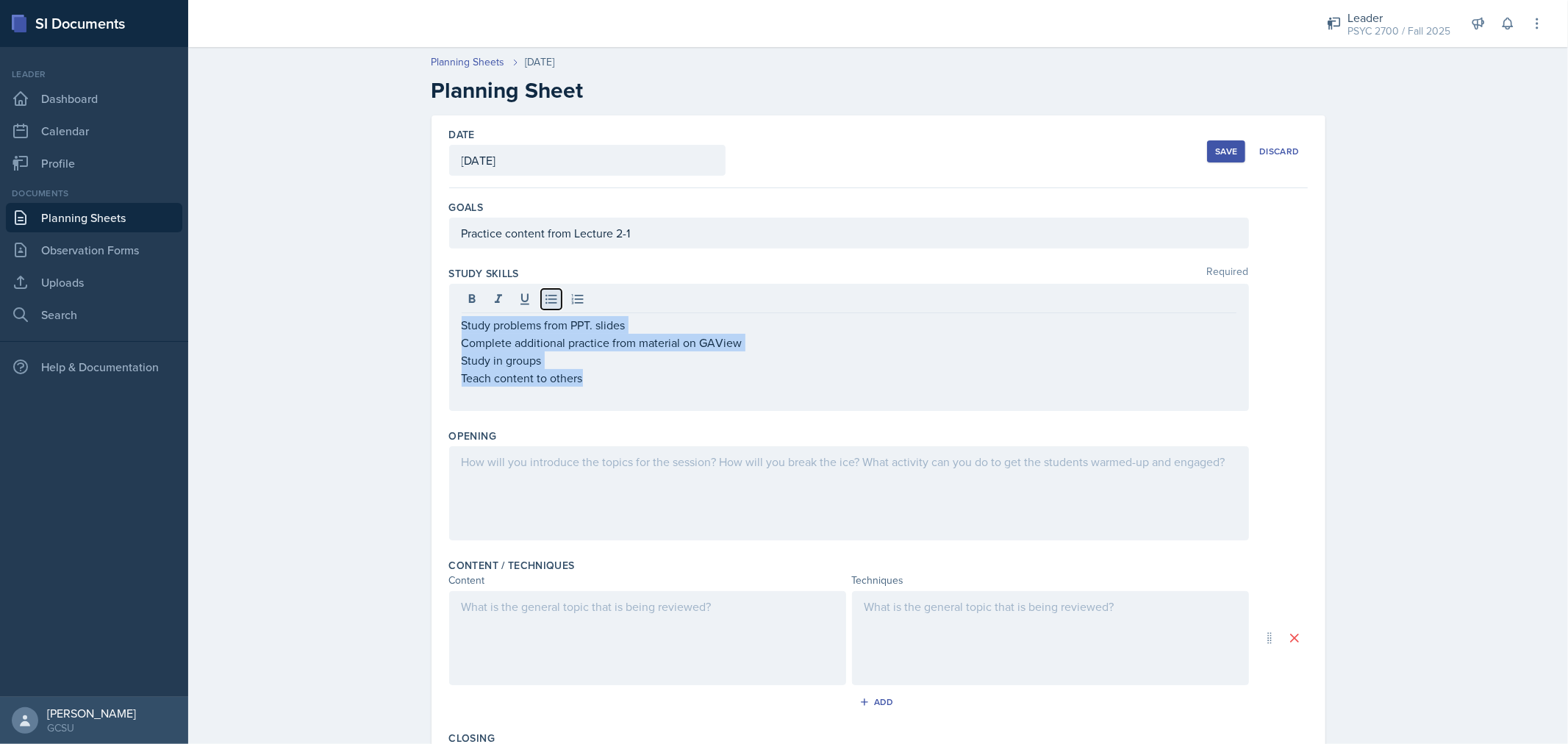
click at [541, 298] on button at bounding box center [552, 300] width 21 height 21
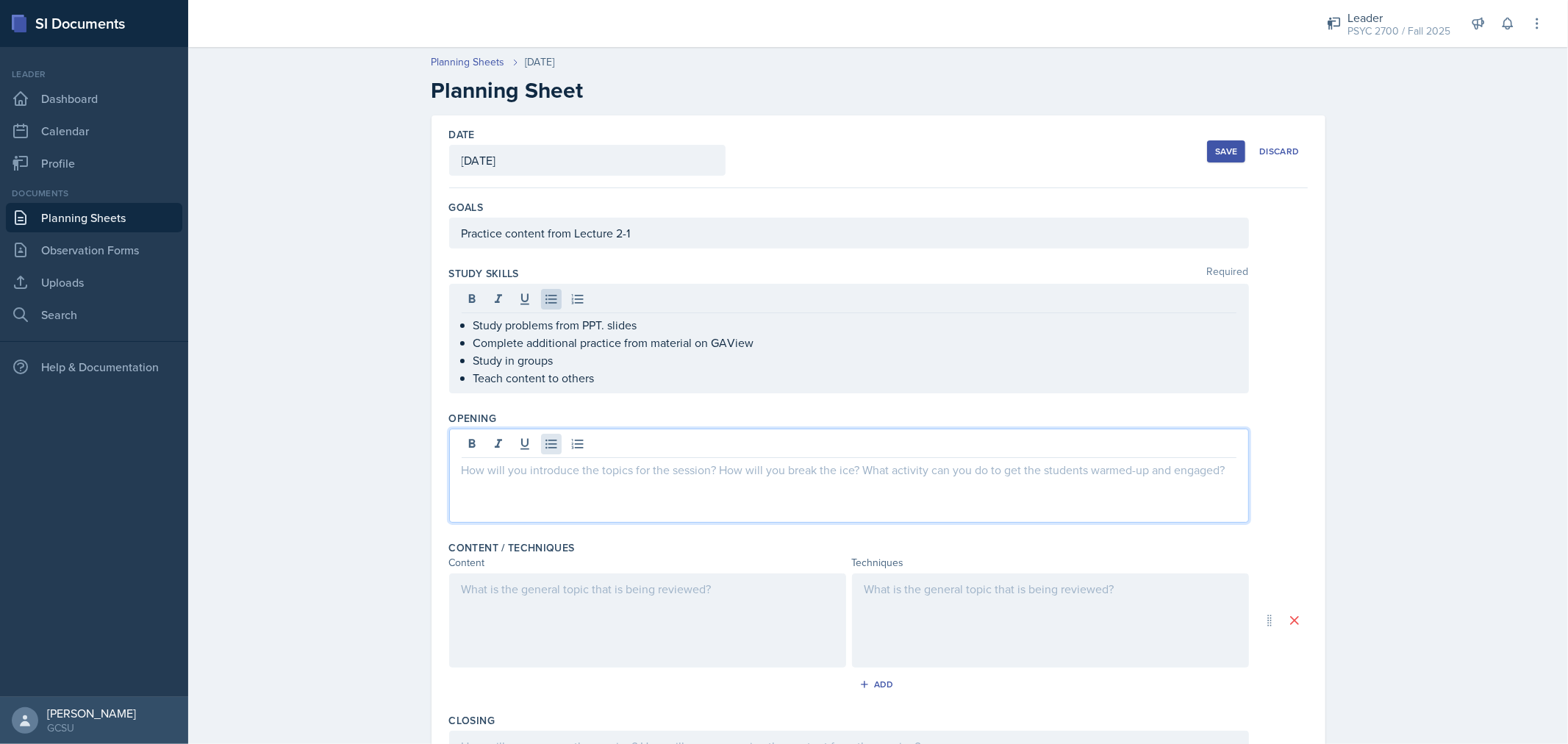
click at [539, 439] on div at bounding box center [849, 475] width 800 height 94
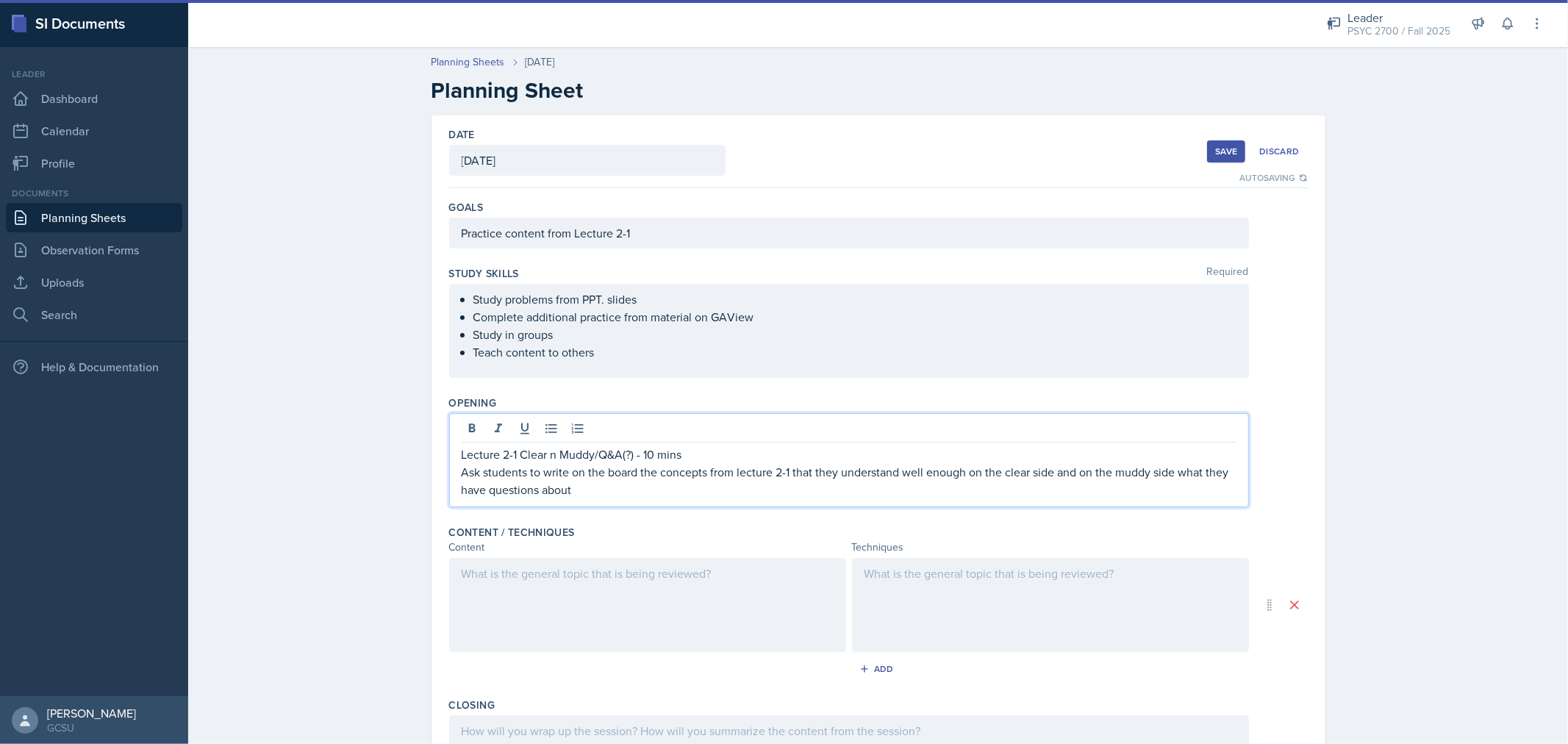
click at [552, 476] on p "Ask students to write on the board the concepts from lecture 2-1 that they unde…" at bounding box center [849, 481] width 775 height 36
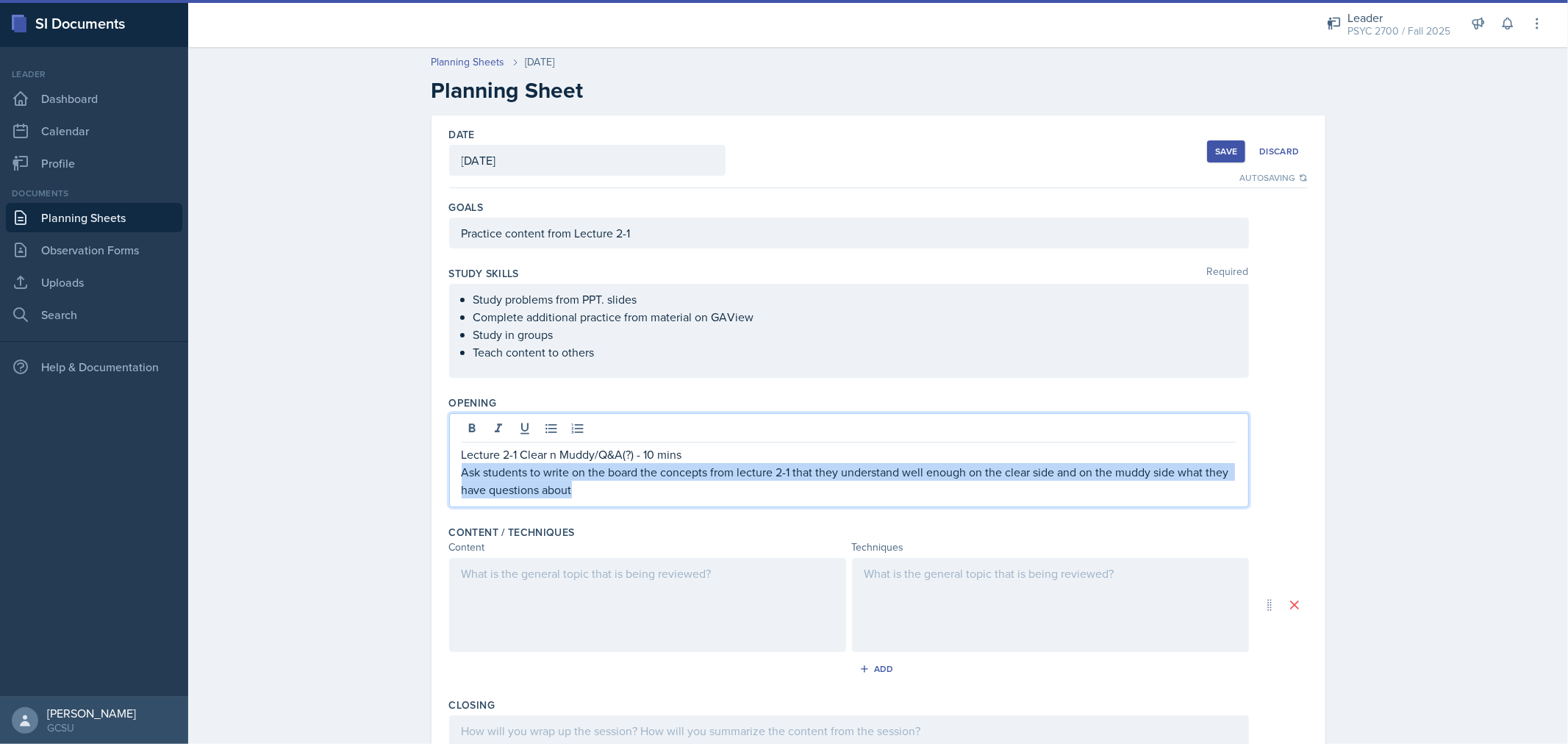
click at [552, 476] on p "Ask students to write on the board the concepts from lecture 2-1 that they unde…" at bounding box center [849, 481] width 775 height 36
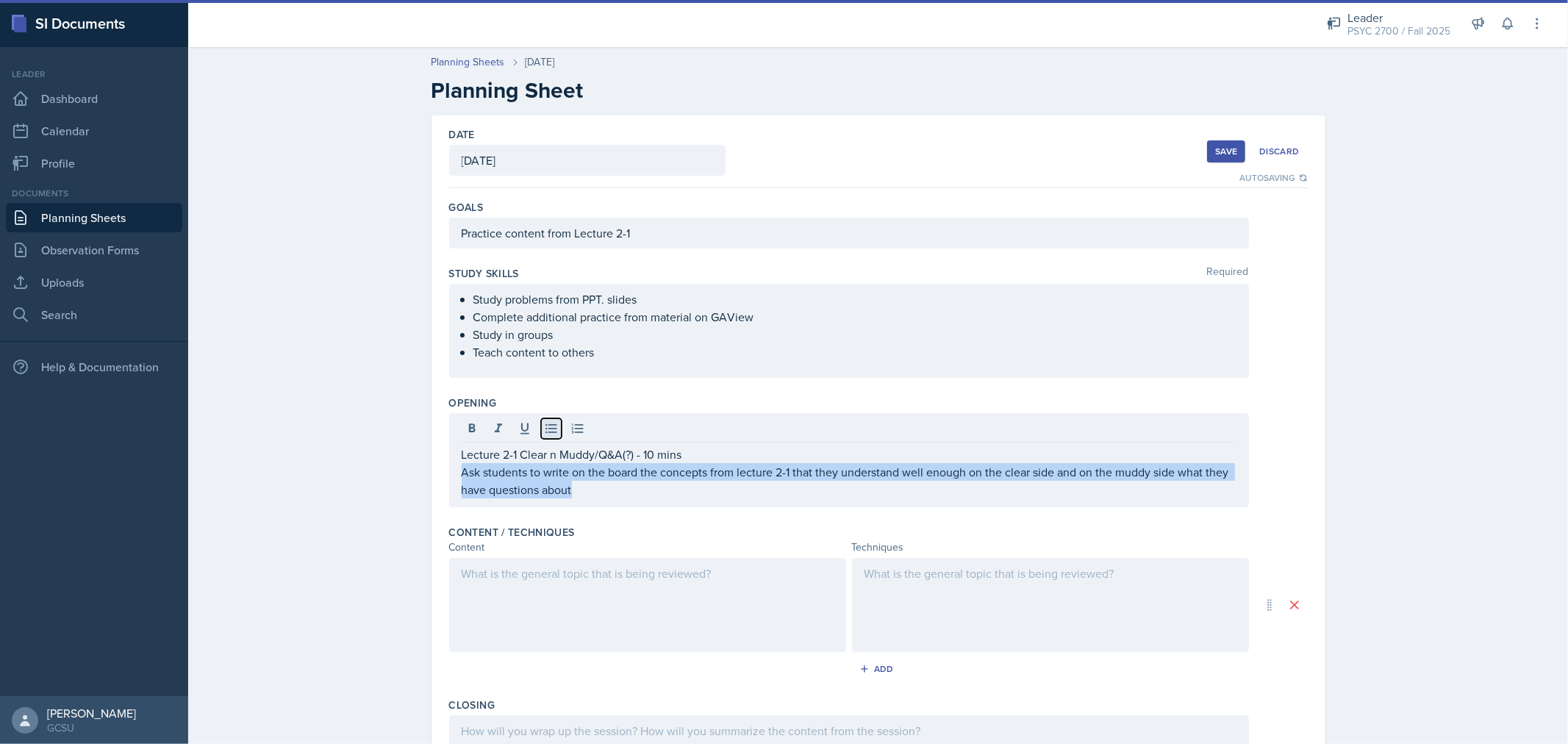
click at [544, 427] on icon at bounding box center [551, 428] width 15 height 15
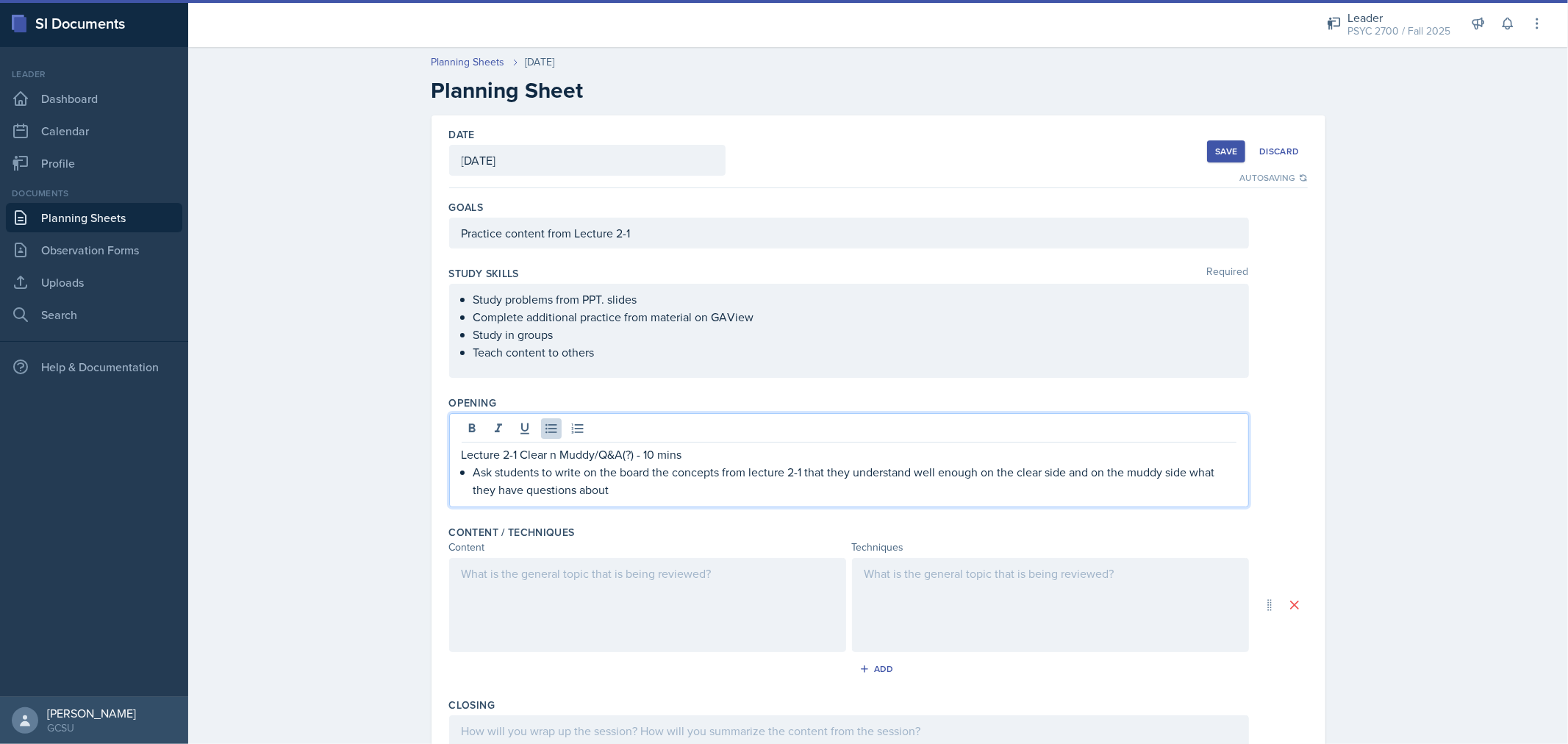
click at [627, 476] on p "Ask students to write on the board the concepts from lecture 2-1 that they unde…" at bounding box center [855, 481] width 763 height 36
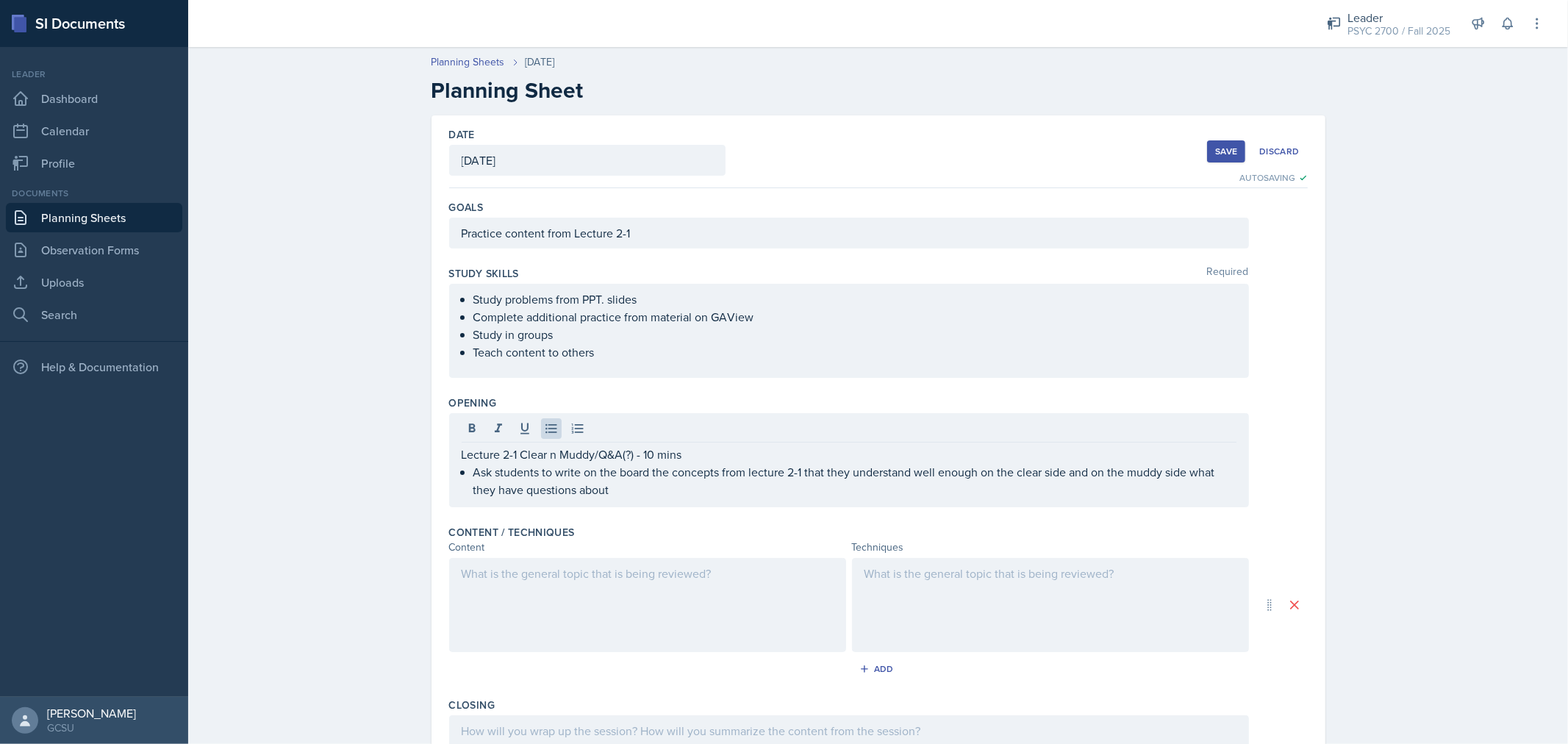
click at [586, 605] on div at bounding box center [647, 605] width 397 height 94
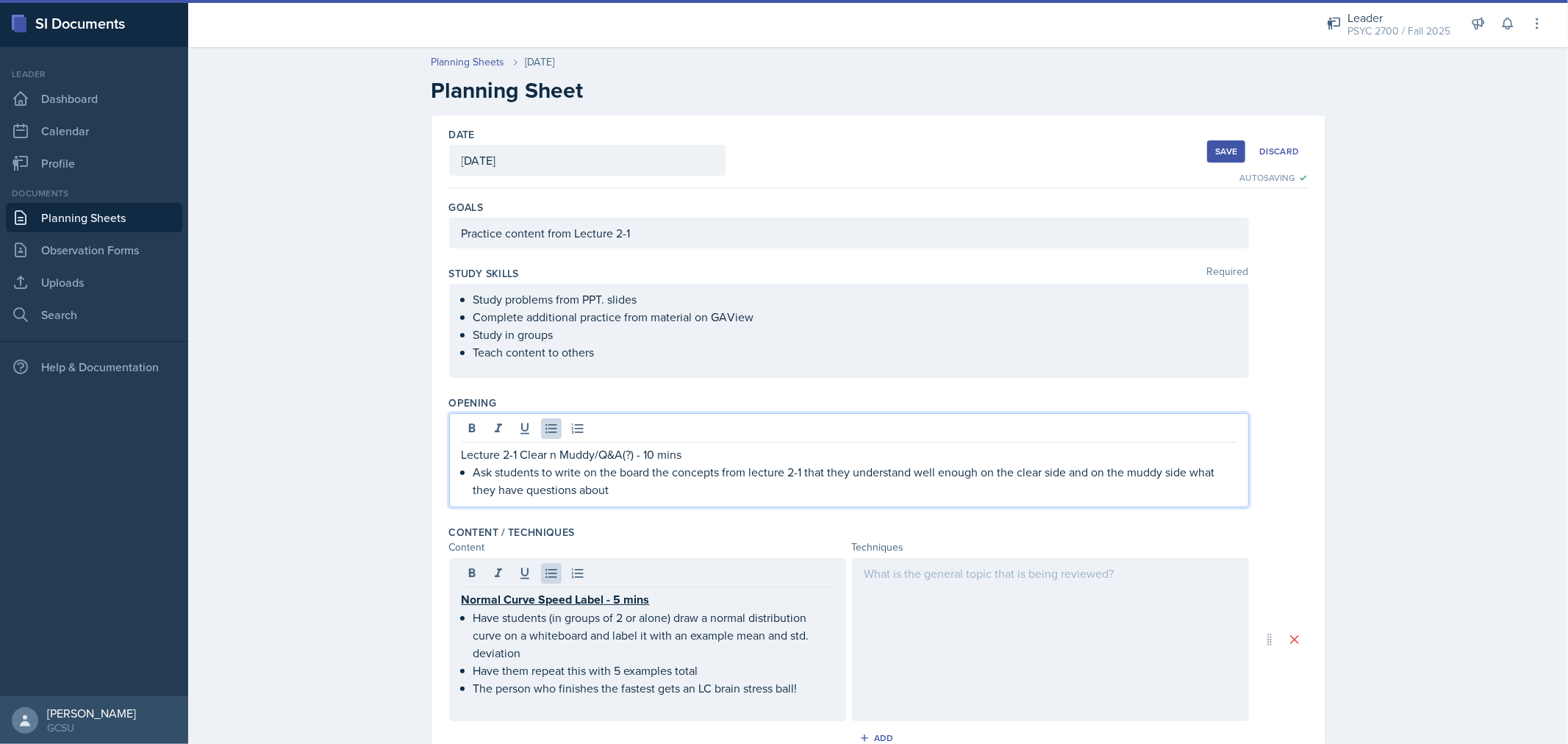
click at [528, 450] on div "Lecture 2-1 Clear n Muddy/Q&A(?) - 10 mins Ask students to write on the board t…" at bounding box center [849, 472] width 775 height 53
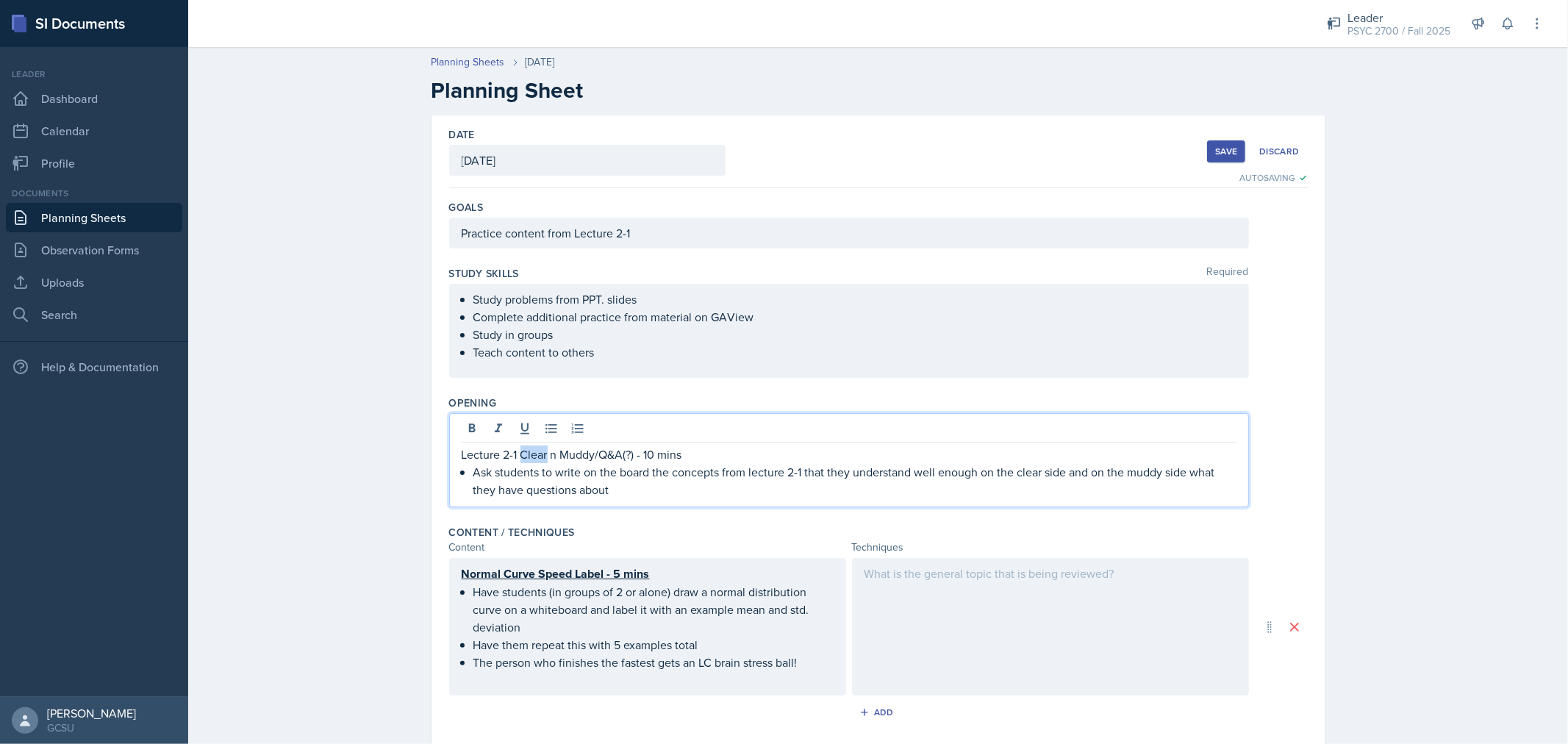
click at [528, 450] on p "Lecture 2-1 Clear n Muddy/Q&A(?) - 10 mins" at bounding box center [849, 455] width 775 height 17
click at [619, 479] on p "Ask students to write on the board the concepts from lecture 2-1 that they unde…" at bounding box center [855, 482] width 763 height 36
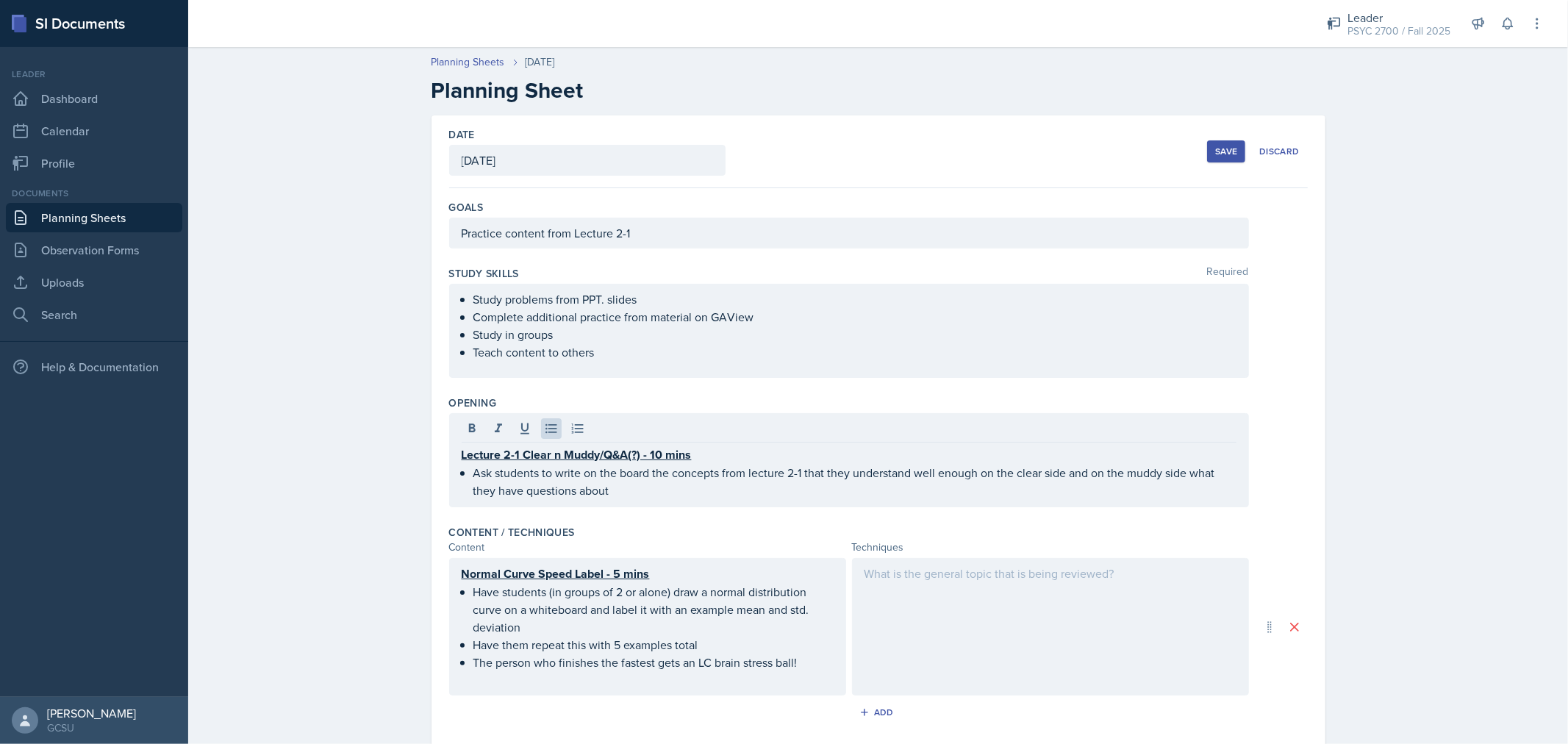
click at [910, 591] on div at bounding box center [1050, 627] width 397 height 137
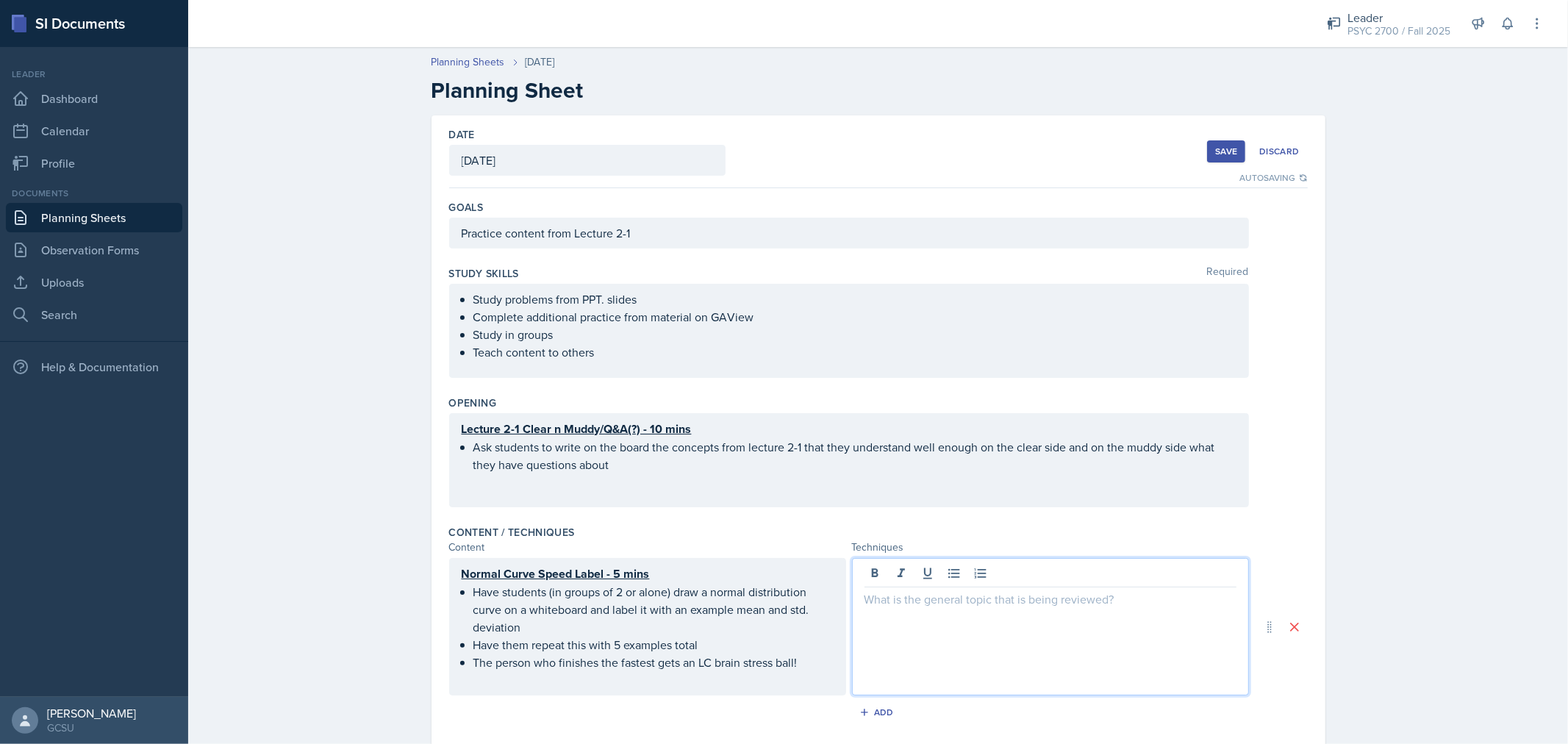
scroll to position [289, 0]
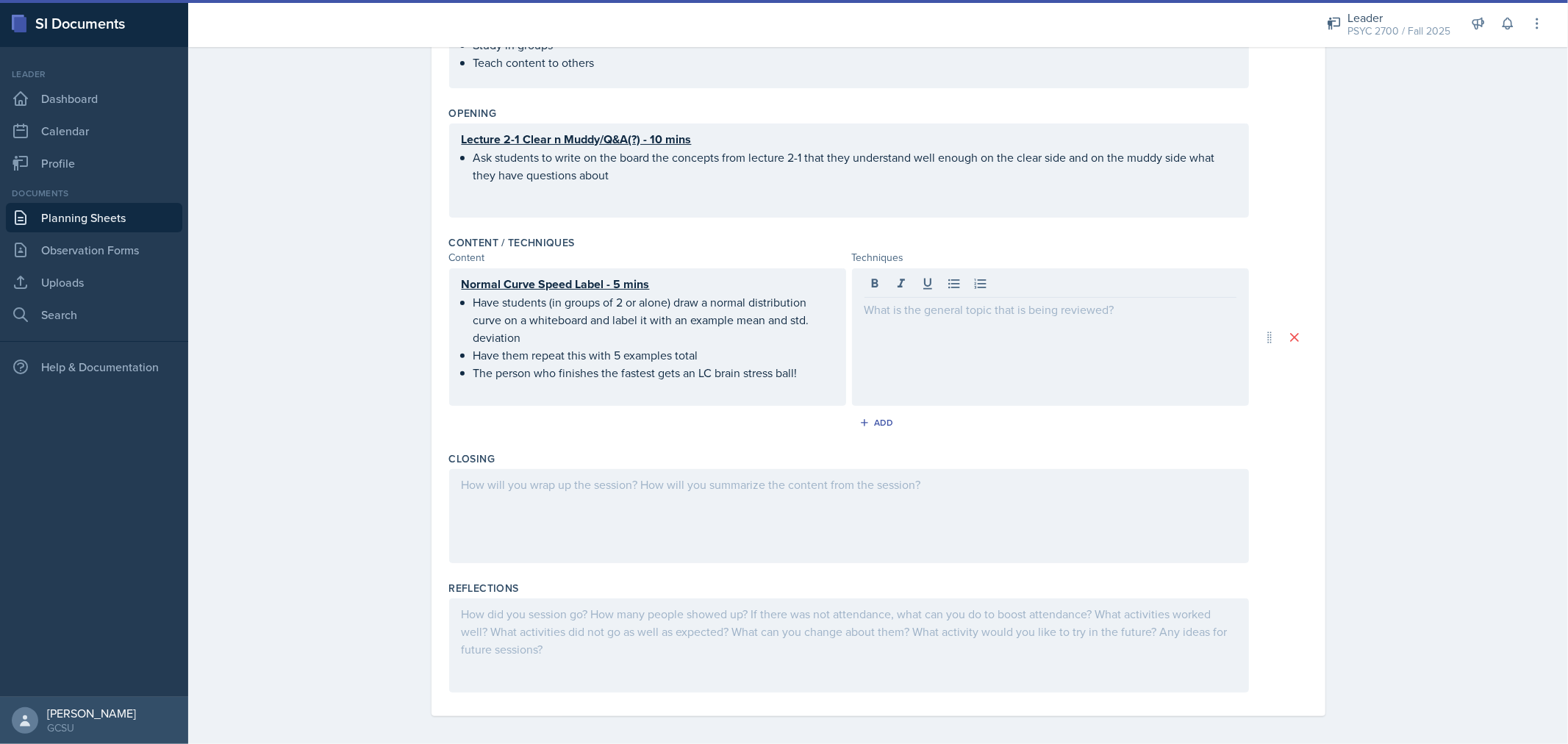
click at [657, 509] on div at bounding box center [849, 516] width 800 height 94
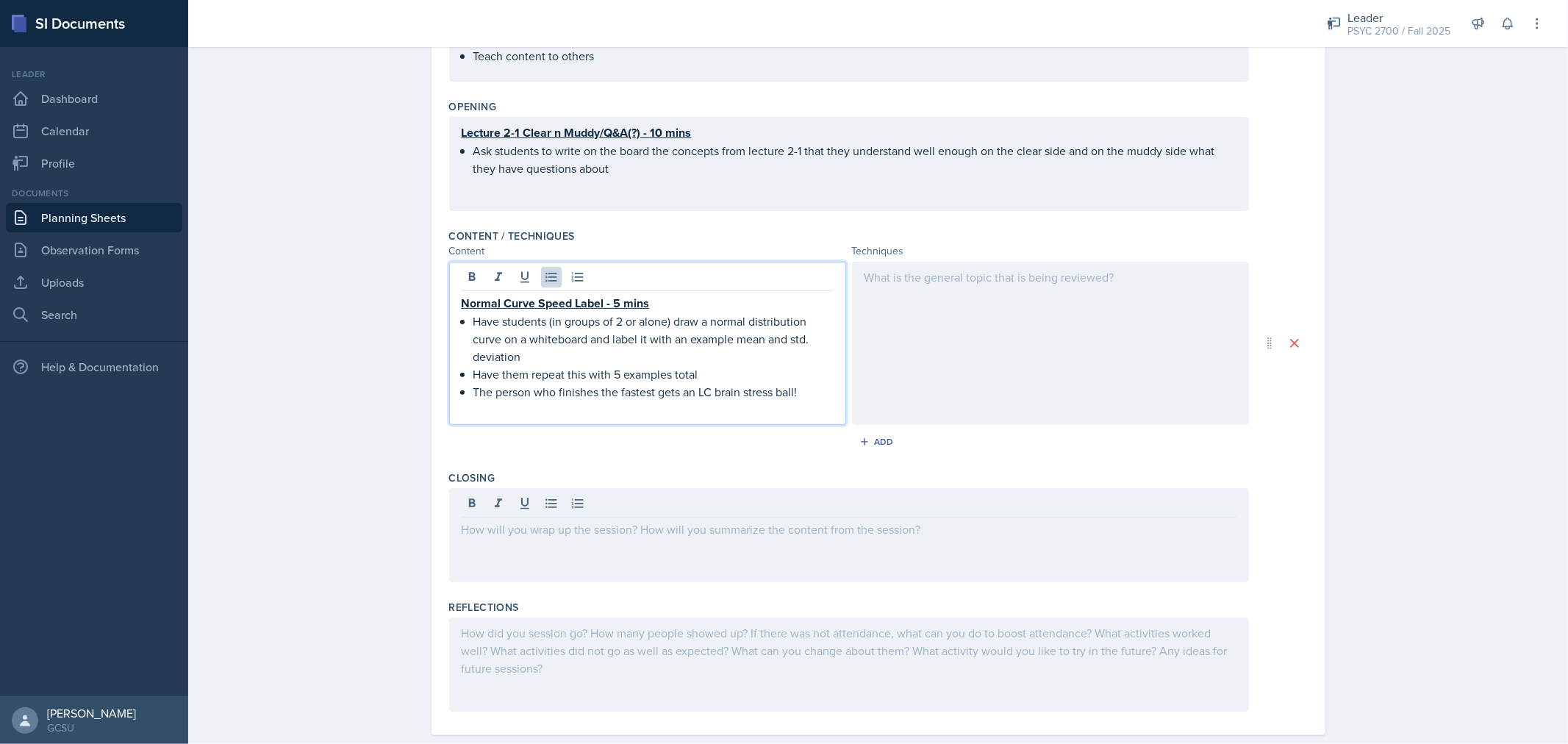
scroll to position [322, 0]
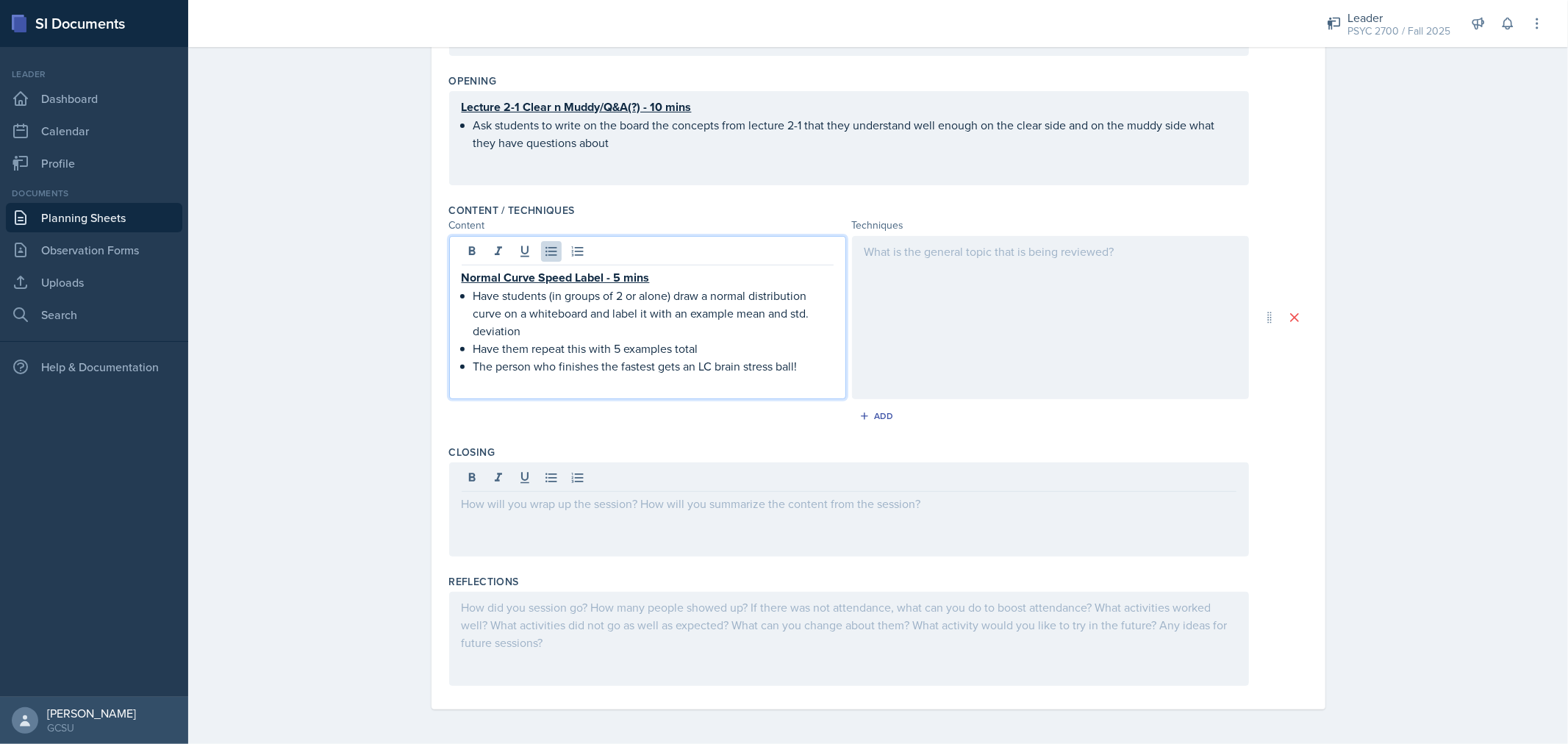
click at [618, 353] on p "Have them repeat this with 5 examples total" at bounding box center [653, 349] width 361 height 17
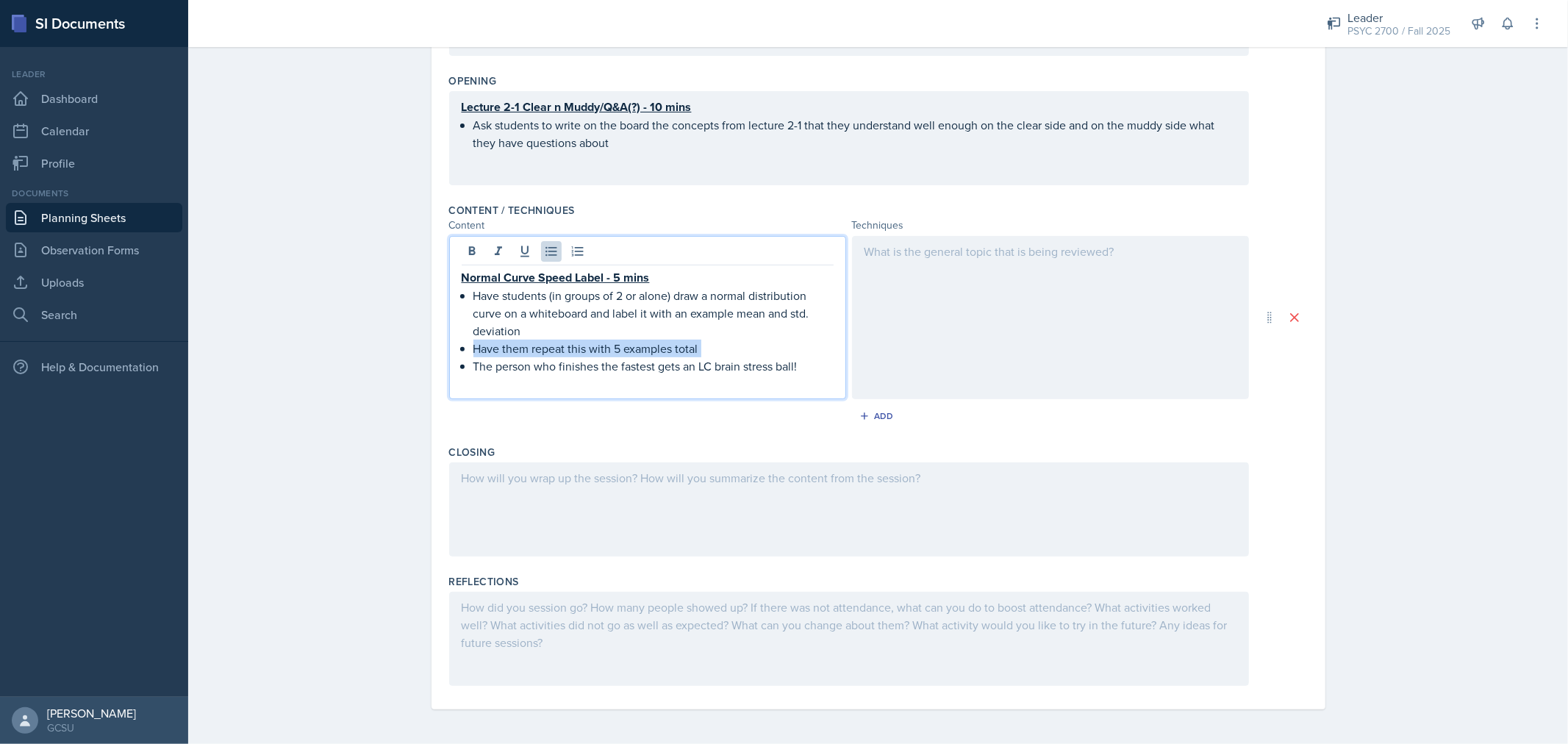
click at [618, 353] on p "Have them repeat this with 5 examples total" at bounding box center [653, 349] width 361 height 17
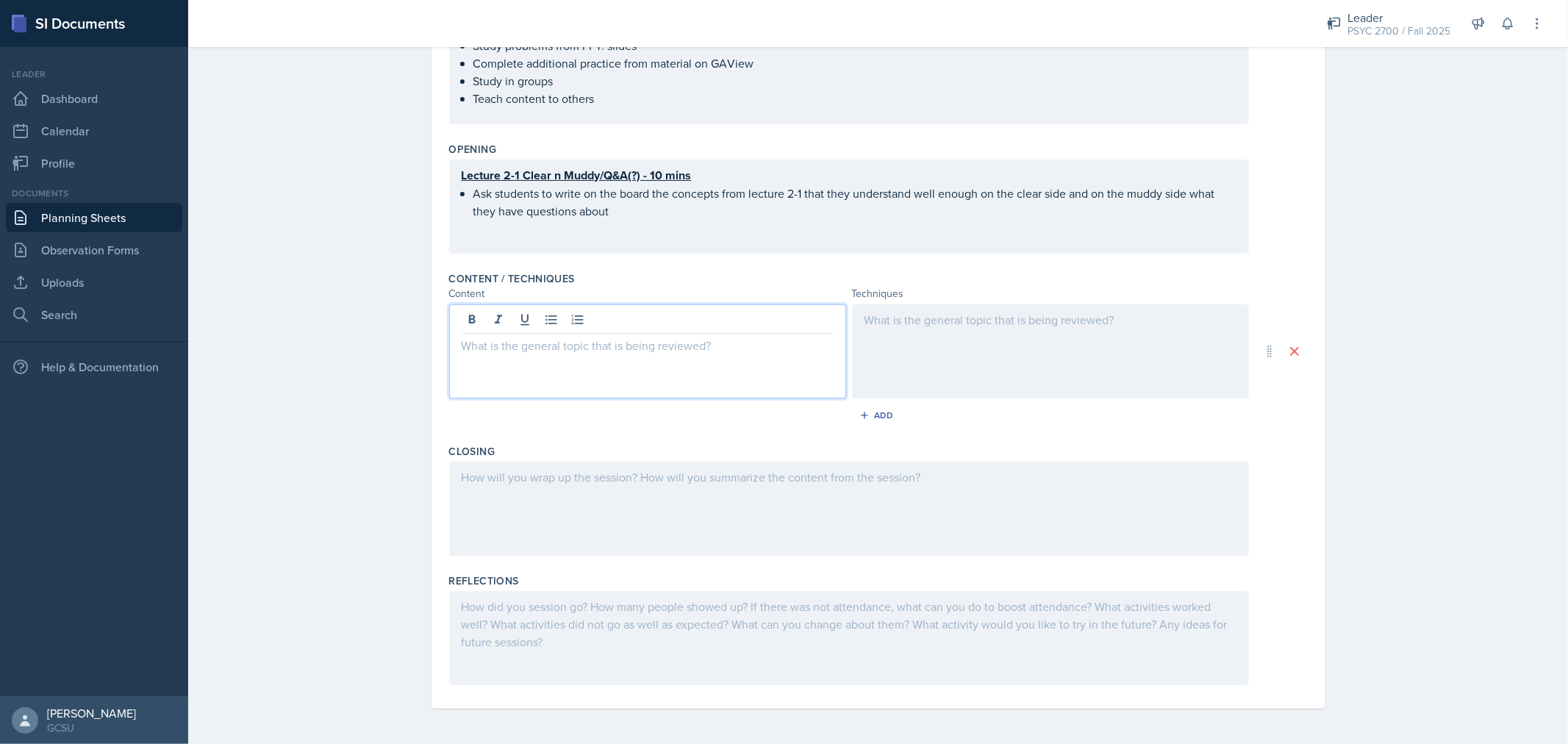
scroll to position [254, 0]
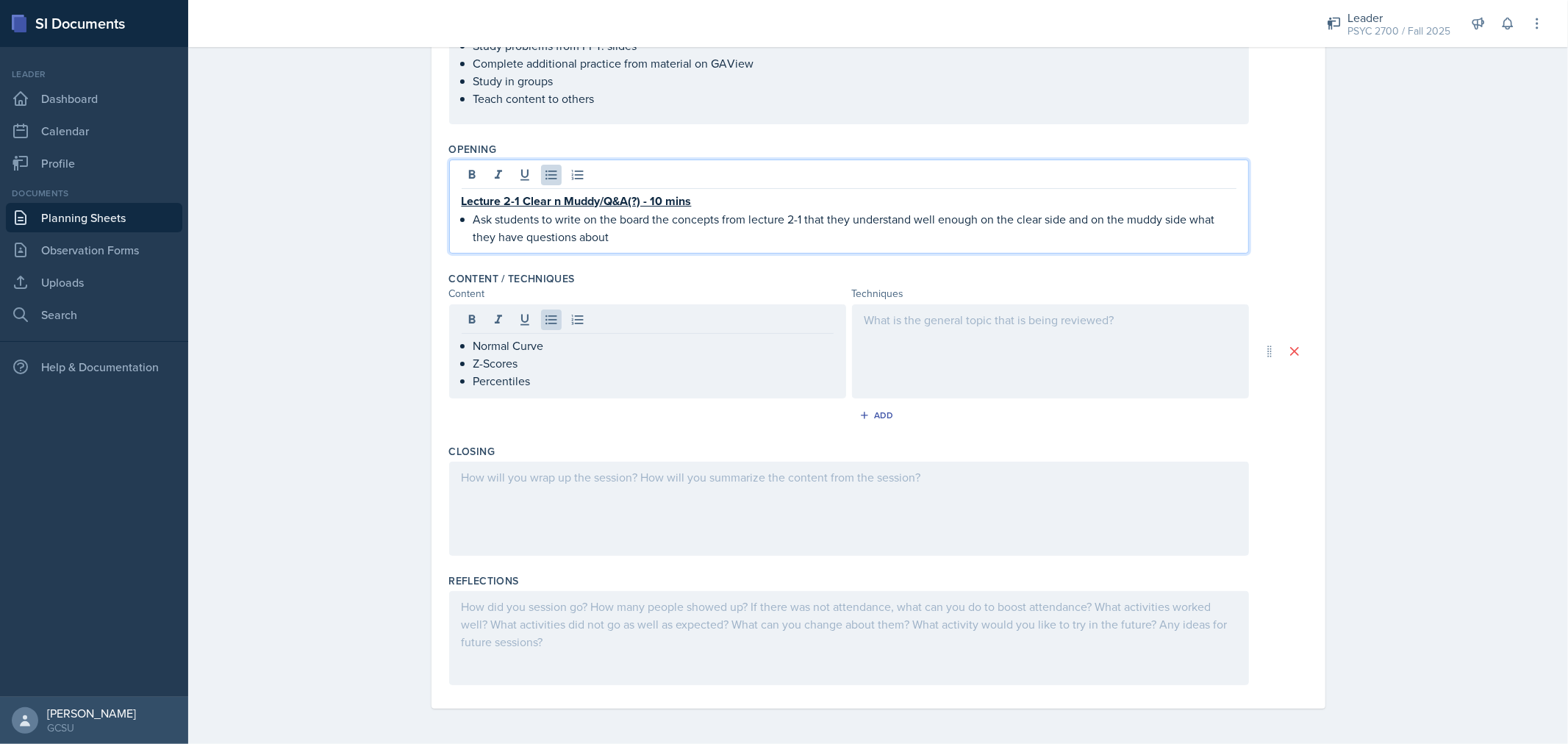
click at [682, 218] on p "Ask students to write on the board the concepts from lecture 2-1 that they unde…" at bounding box center [855, 228] width 763 height 36
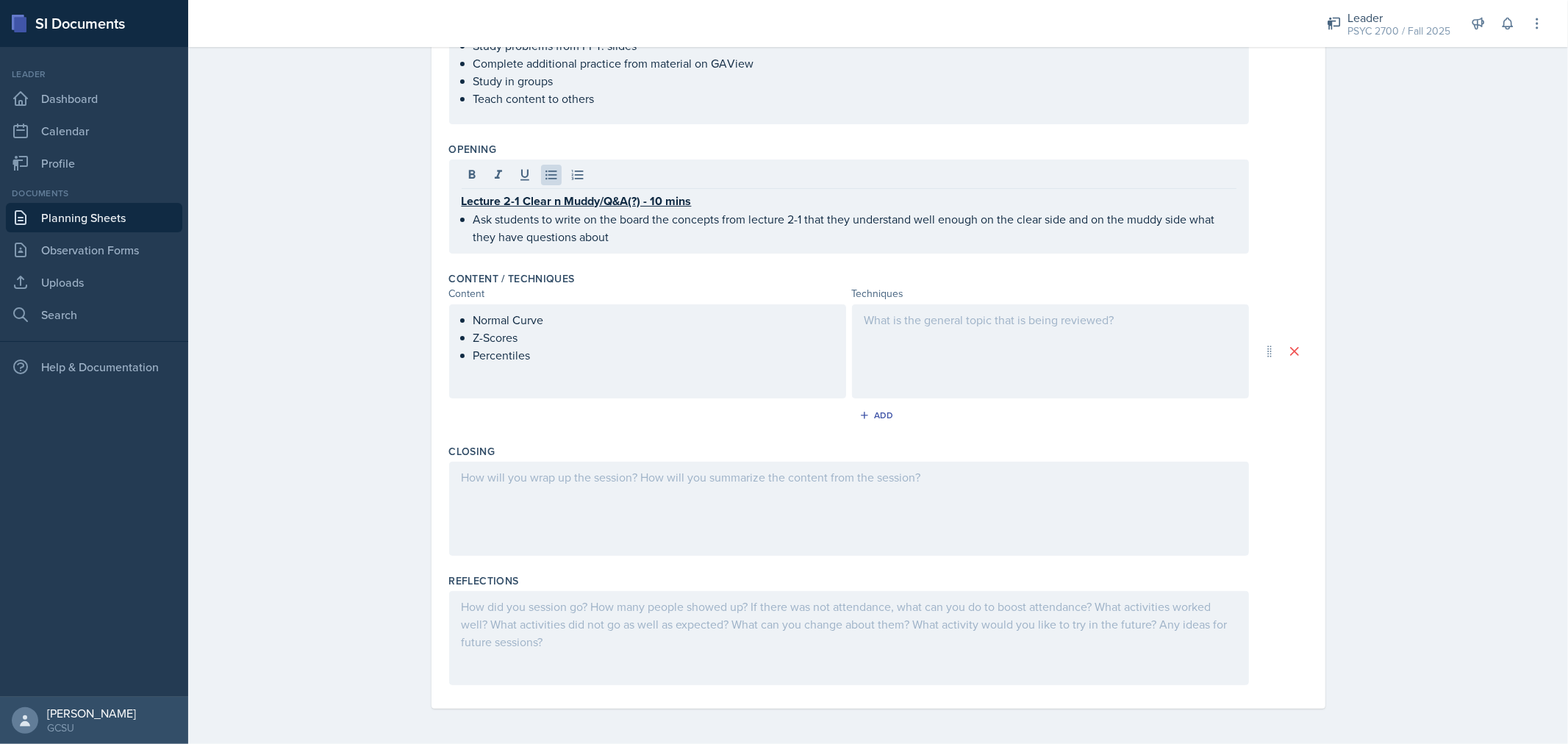
click at [658, 246] on div "Lecture 2-1 Clear n Muddy/Q&A(?) - 10 mins Ask students to write on the board t…" at bounding box center [849, 207] width 800 height 94
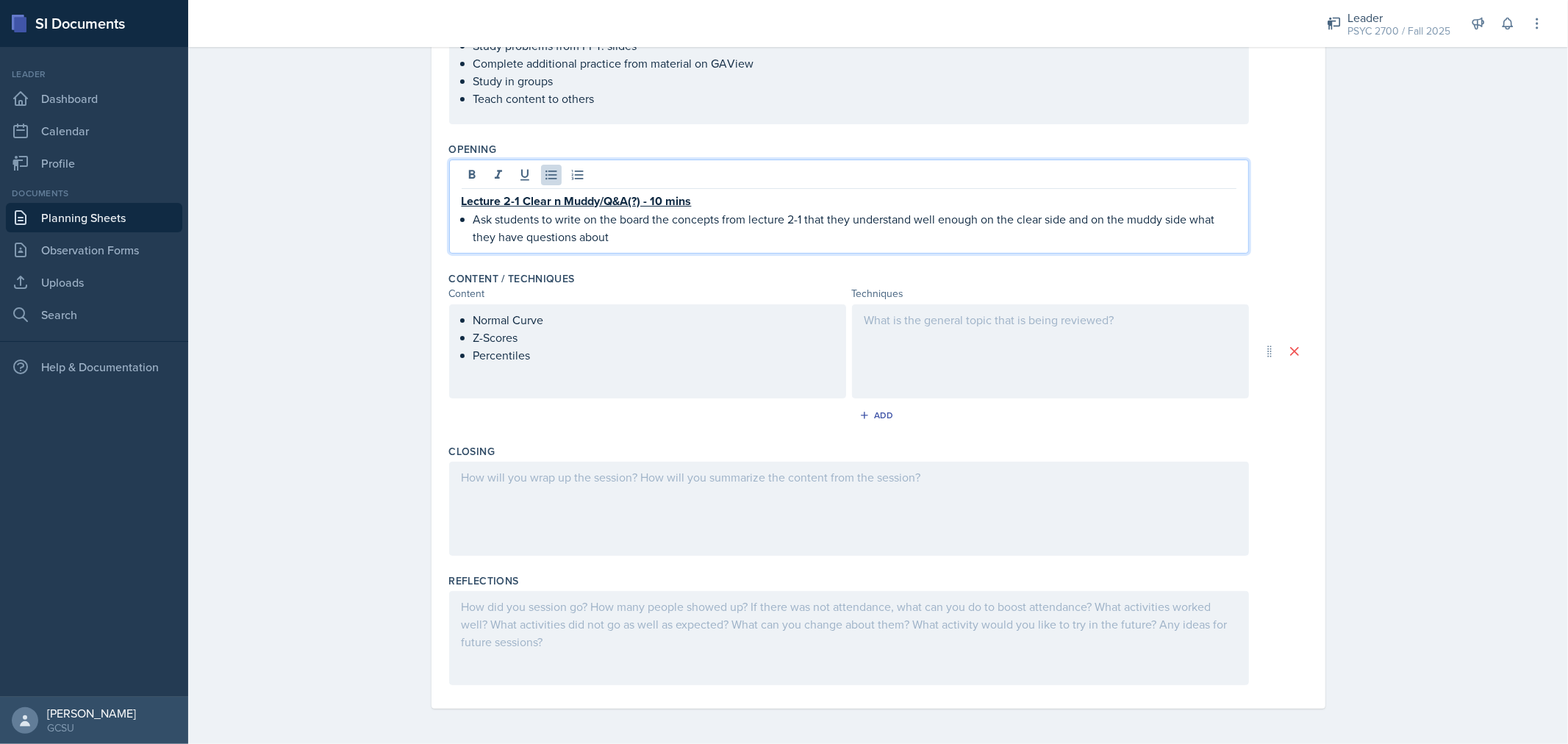
click at [651, 238] on p "Ask students to write on the board the concepts from lecture 2-1 that they unde…" at bounding box center [855, 228] width 763 height 36
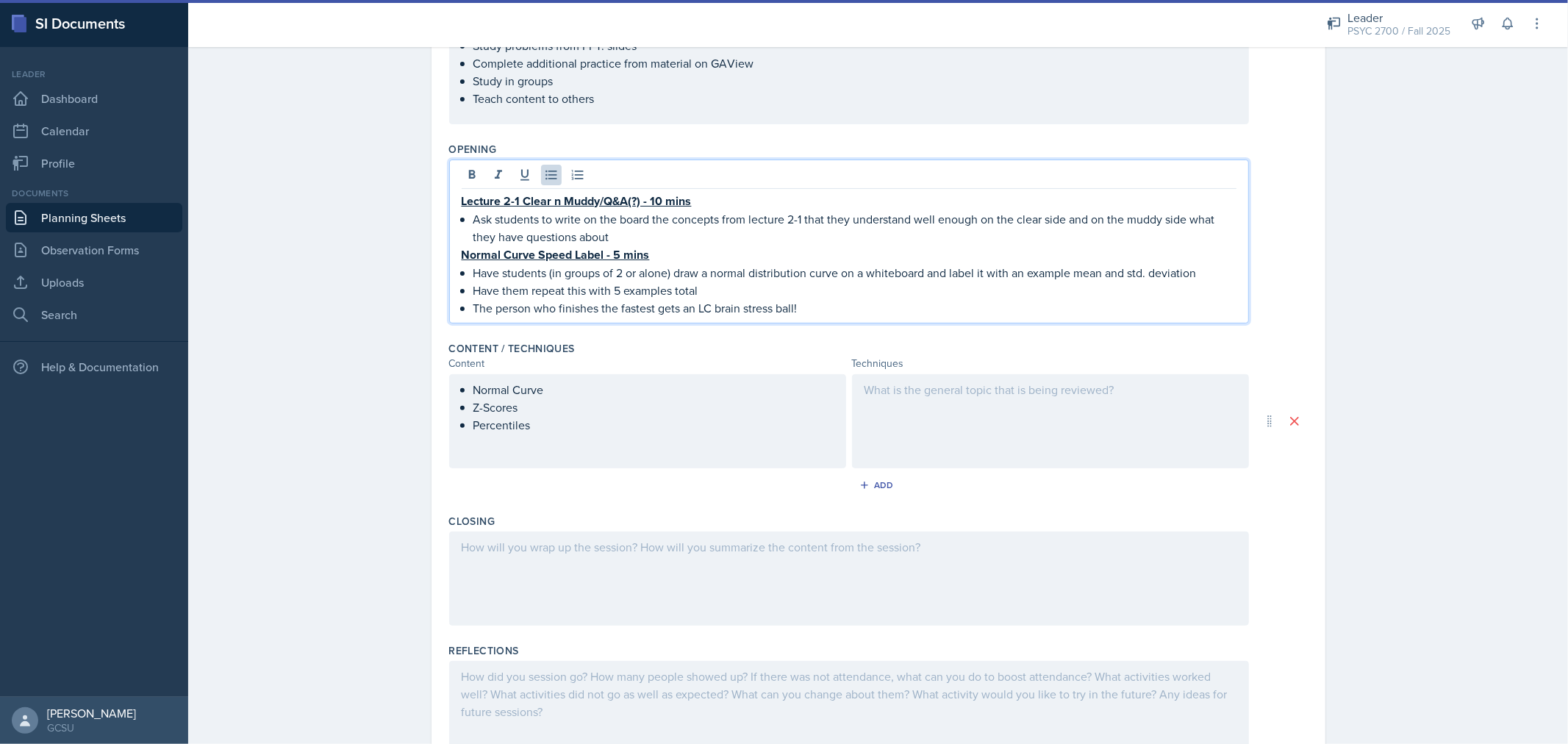
click at [945, 410] on div at bounding box center [1050, 422] width 397 height 94
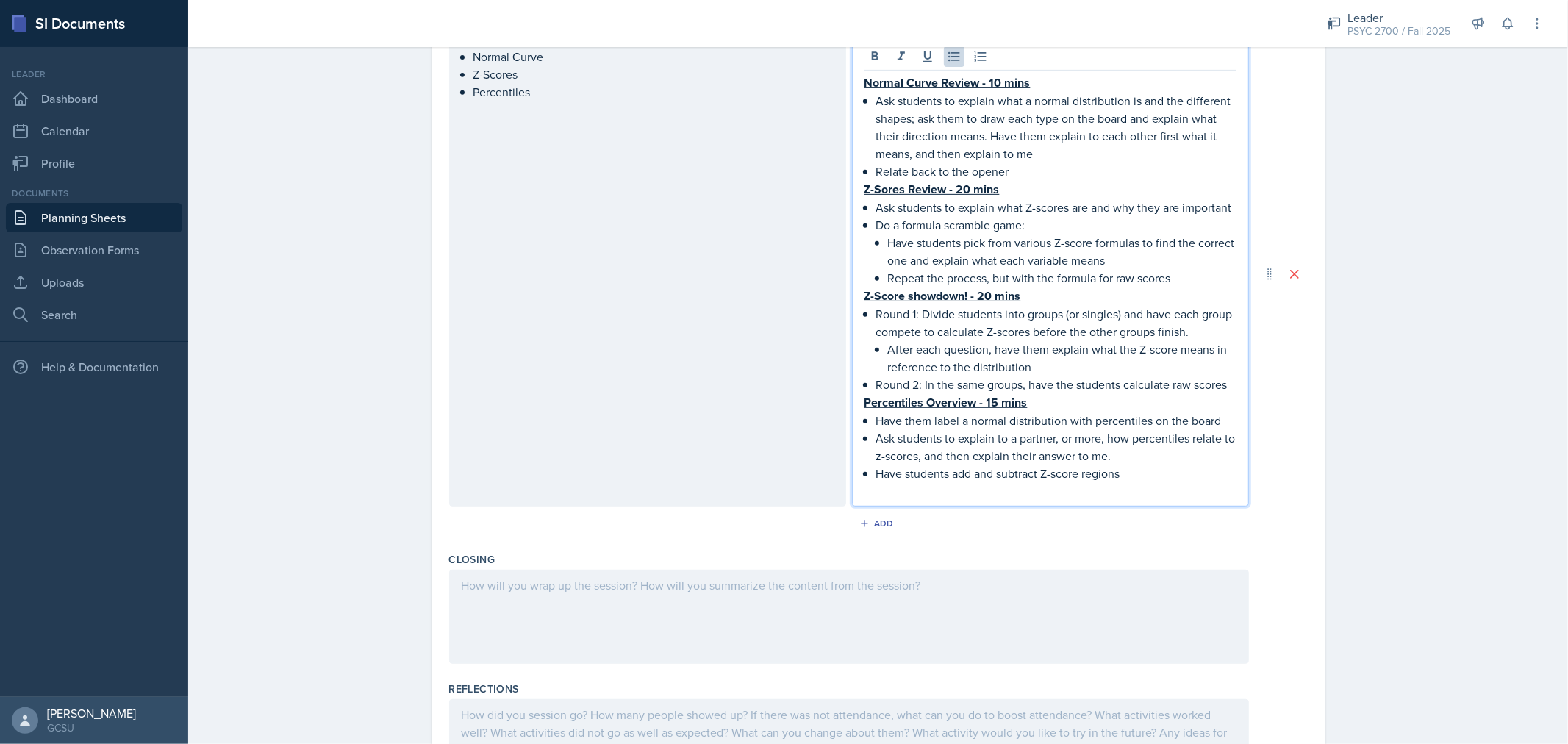
scroll to position [665, 0]
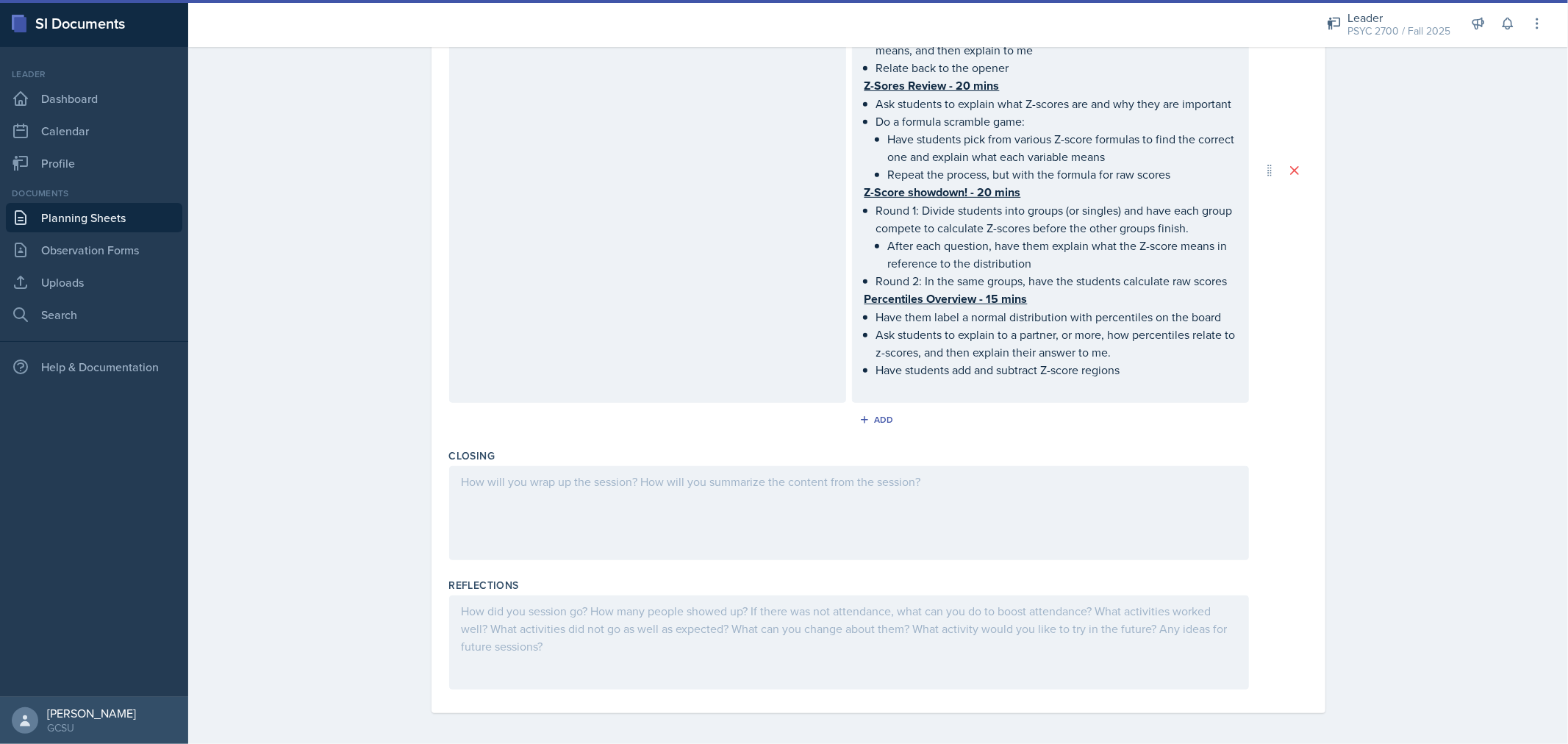
click at [518, 499] on div at bounding box center [849, 513] width 800 height 94
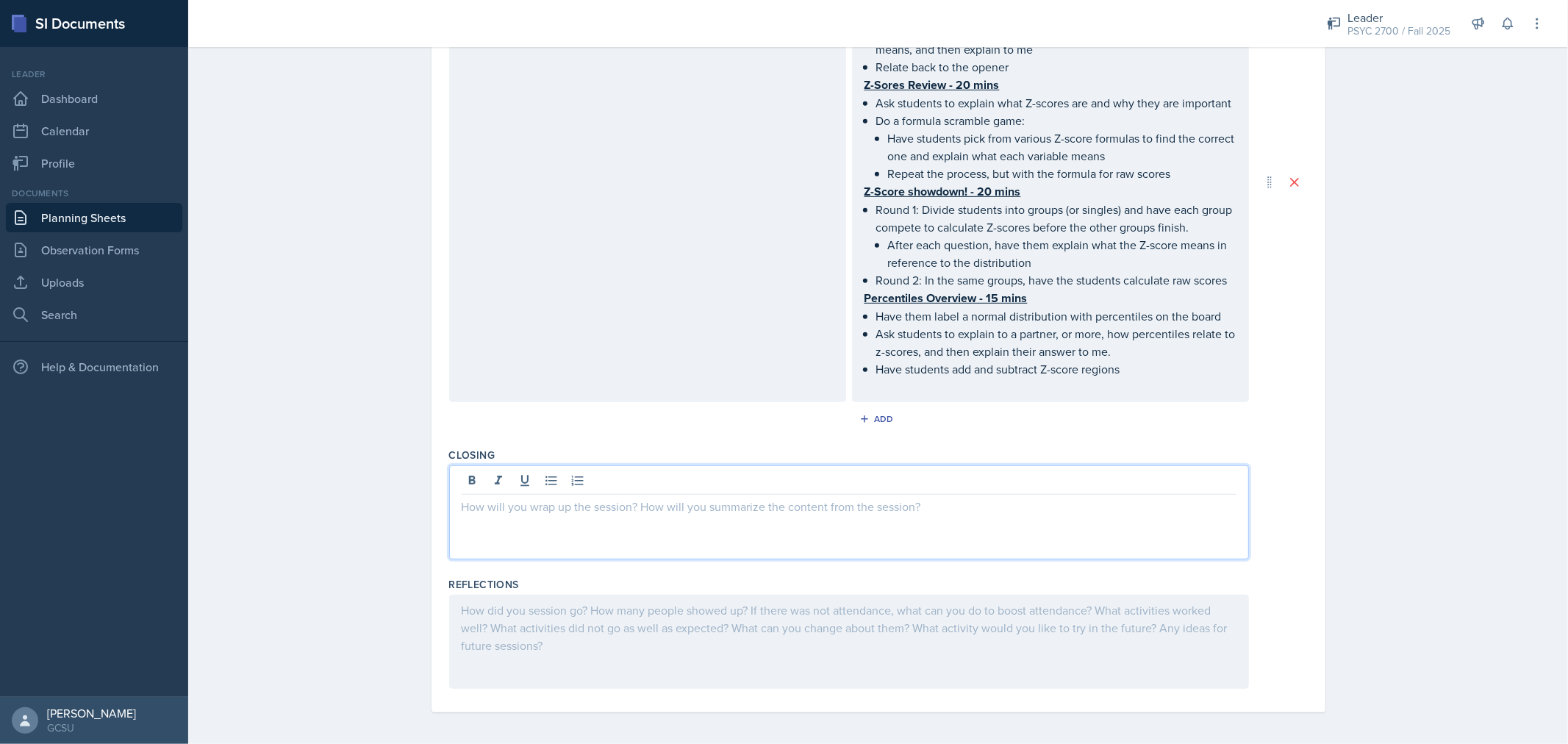
scroll to position [666, 0]
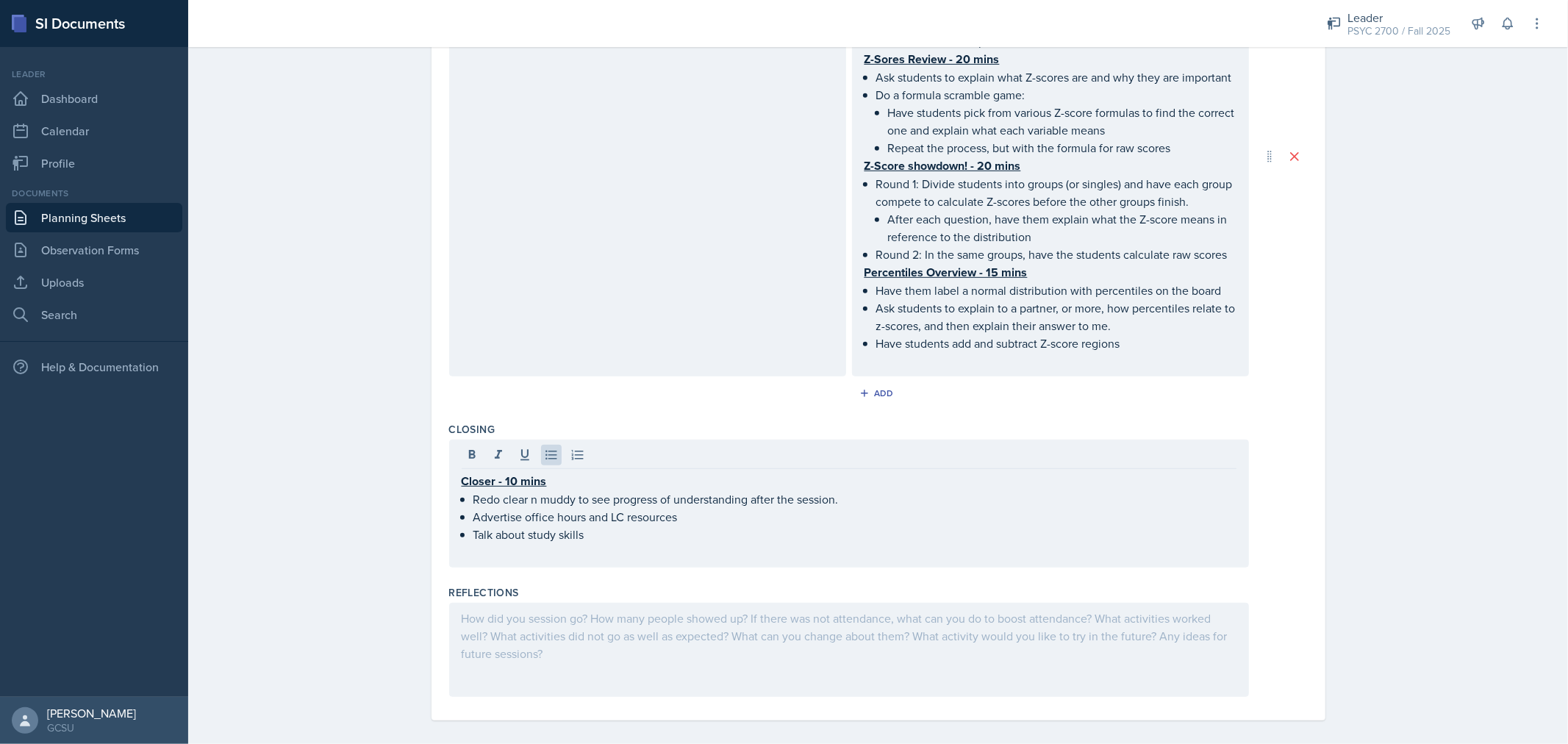
click at [524, 643] on div at bounding box center [849, 650] width 800 height 94
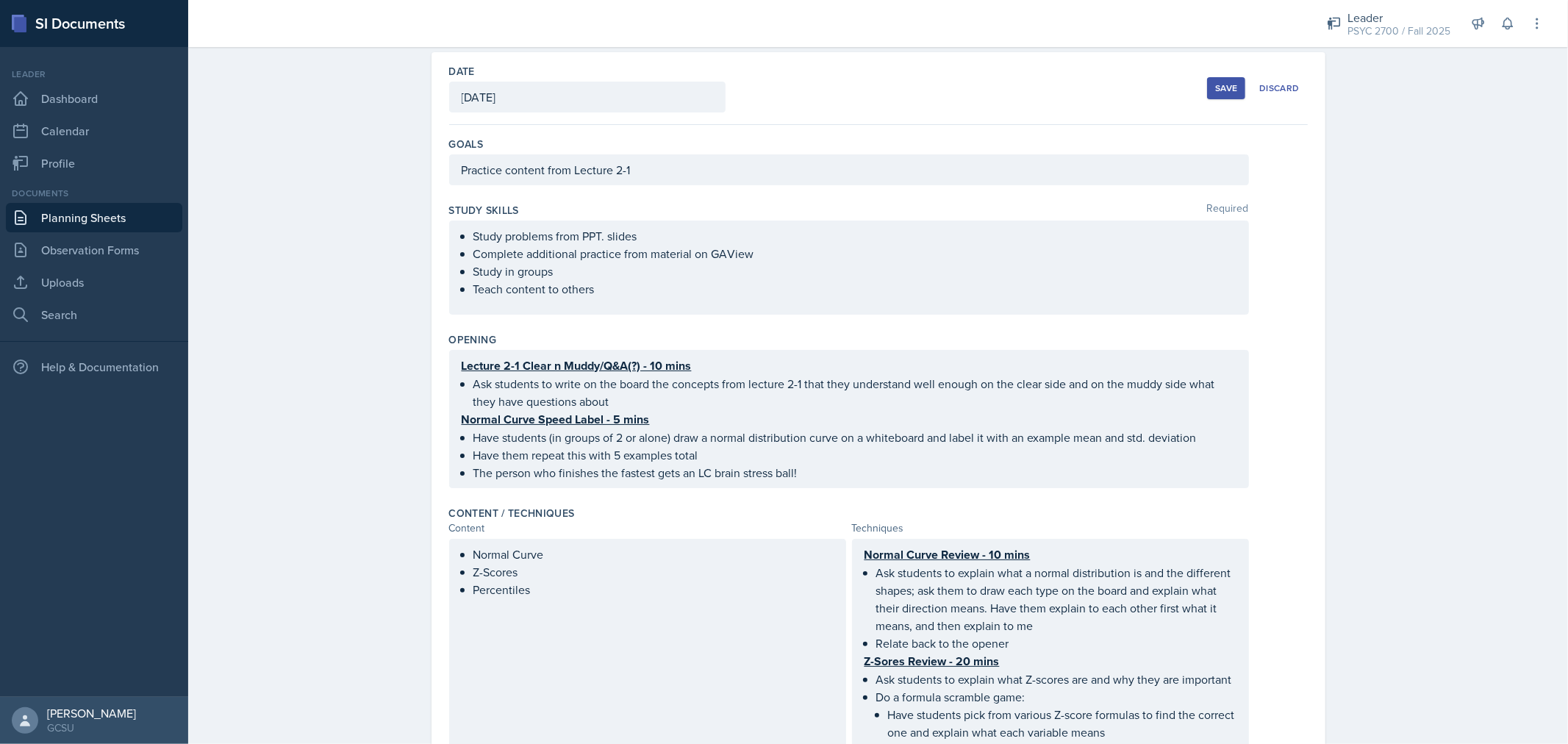
scroll to position [0, 0]
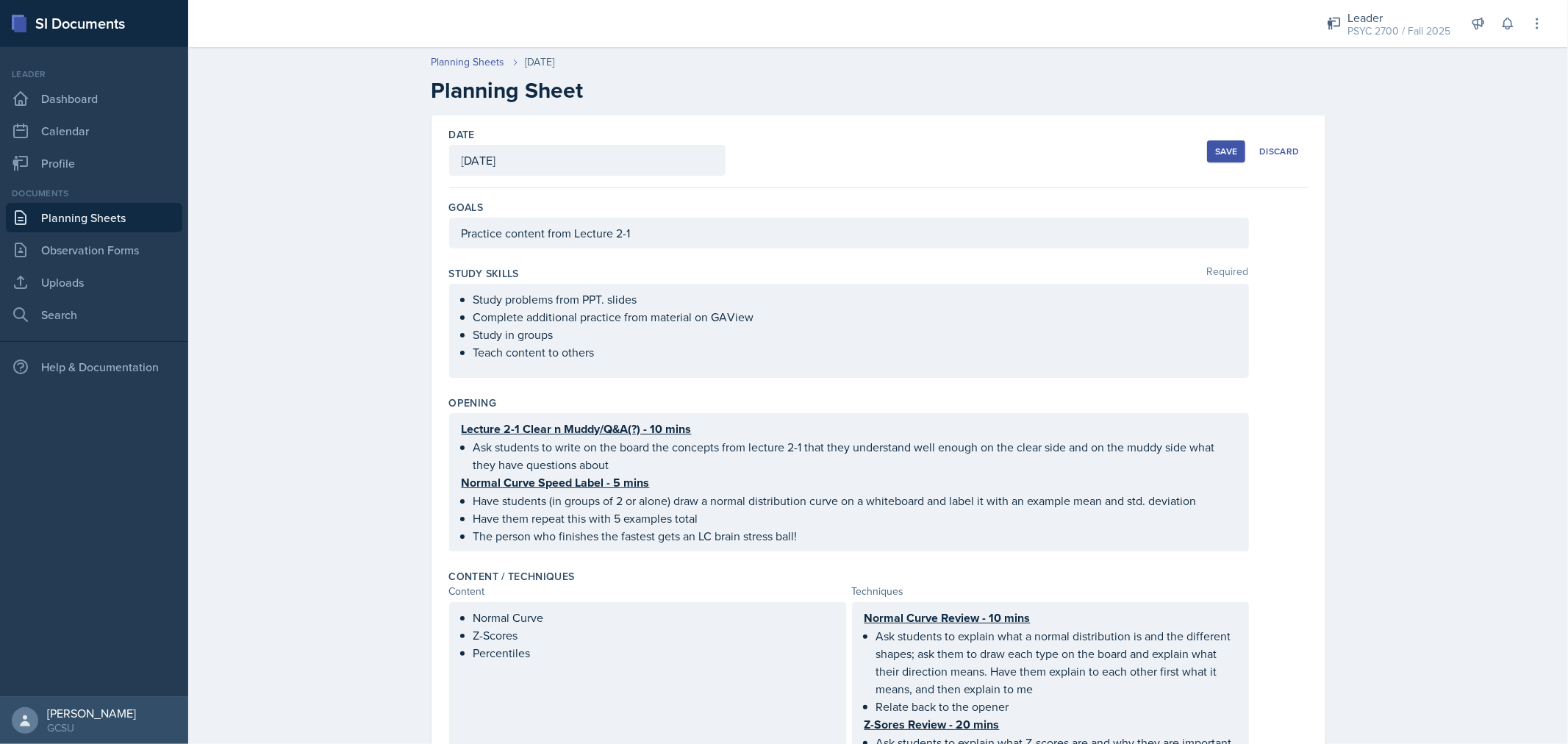
click at [1215, 152] on div "Save" at bounding box center [1226, 152] width 22 height 12
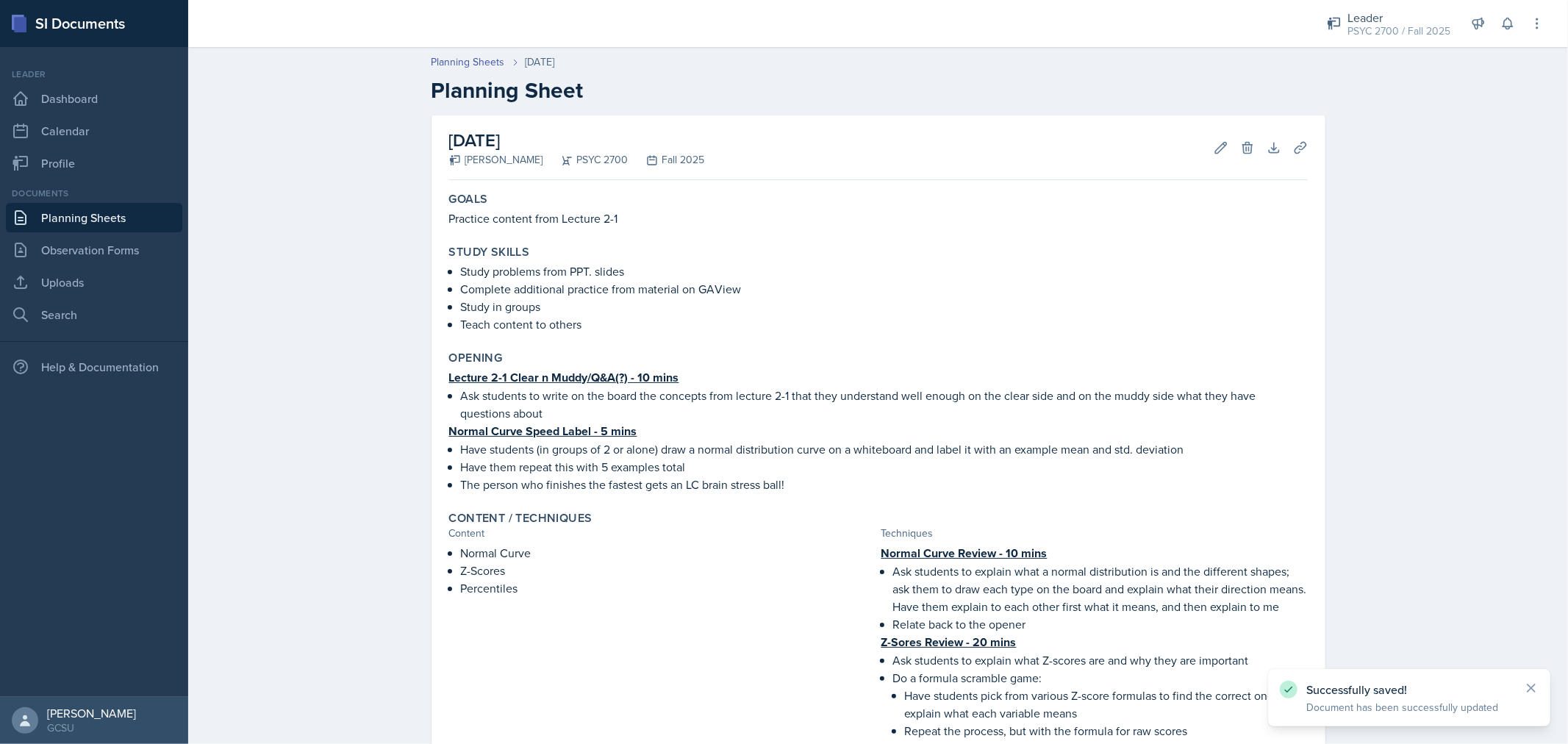
scroll to position [509, 0]
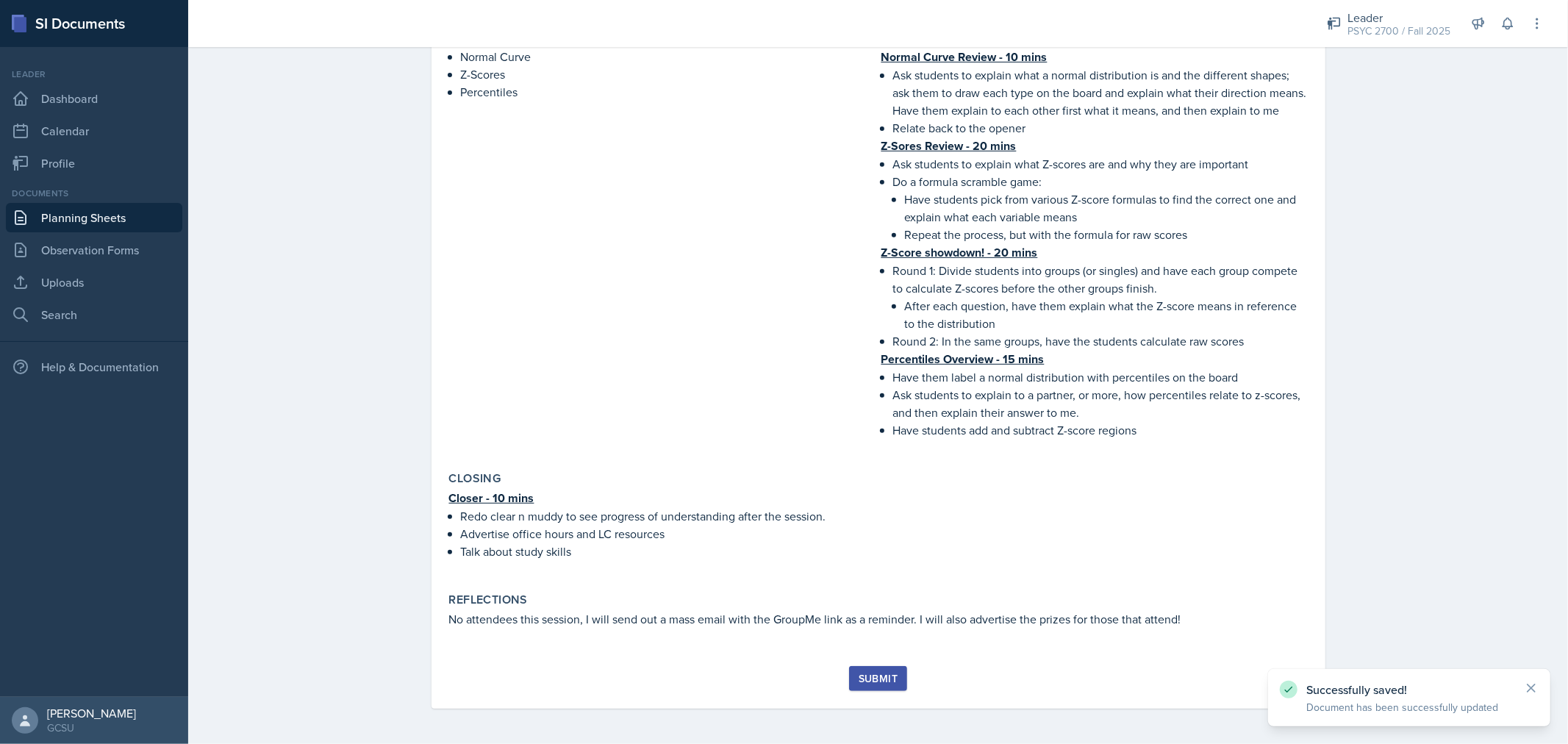
click at [879, 681] on div "Submit" at bounding box center [877, 679] width 39 height 12
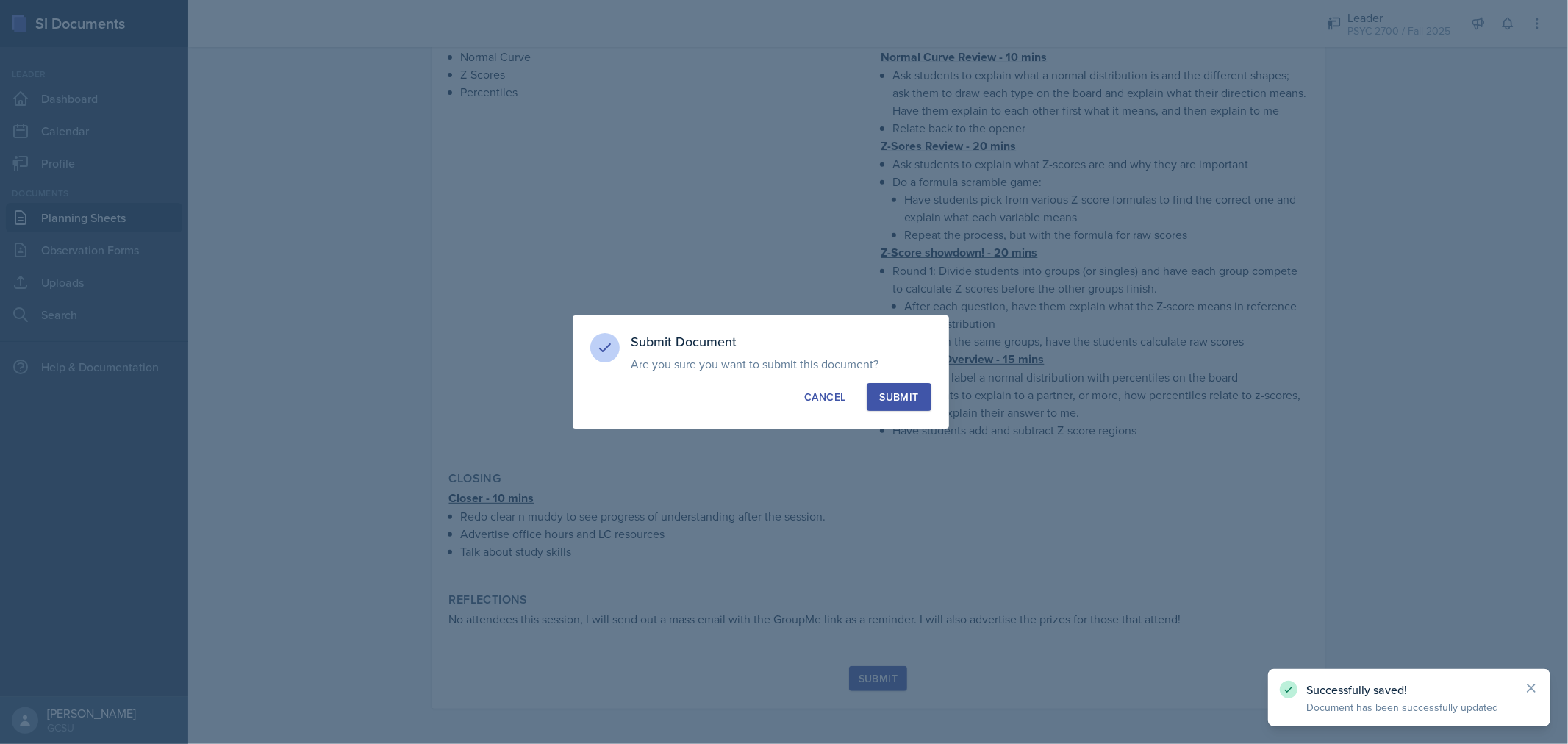
click at [894, 394] on div "Submit" at bounding box center [898, 396] width 39 height 15
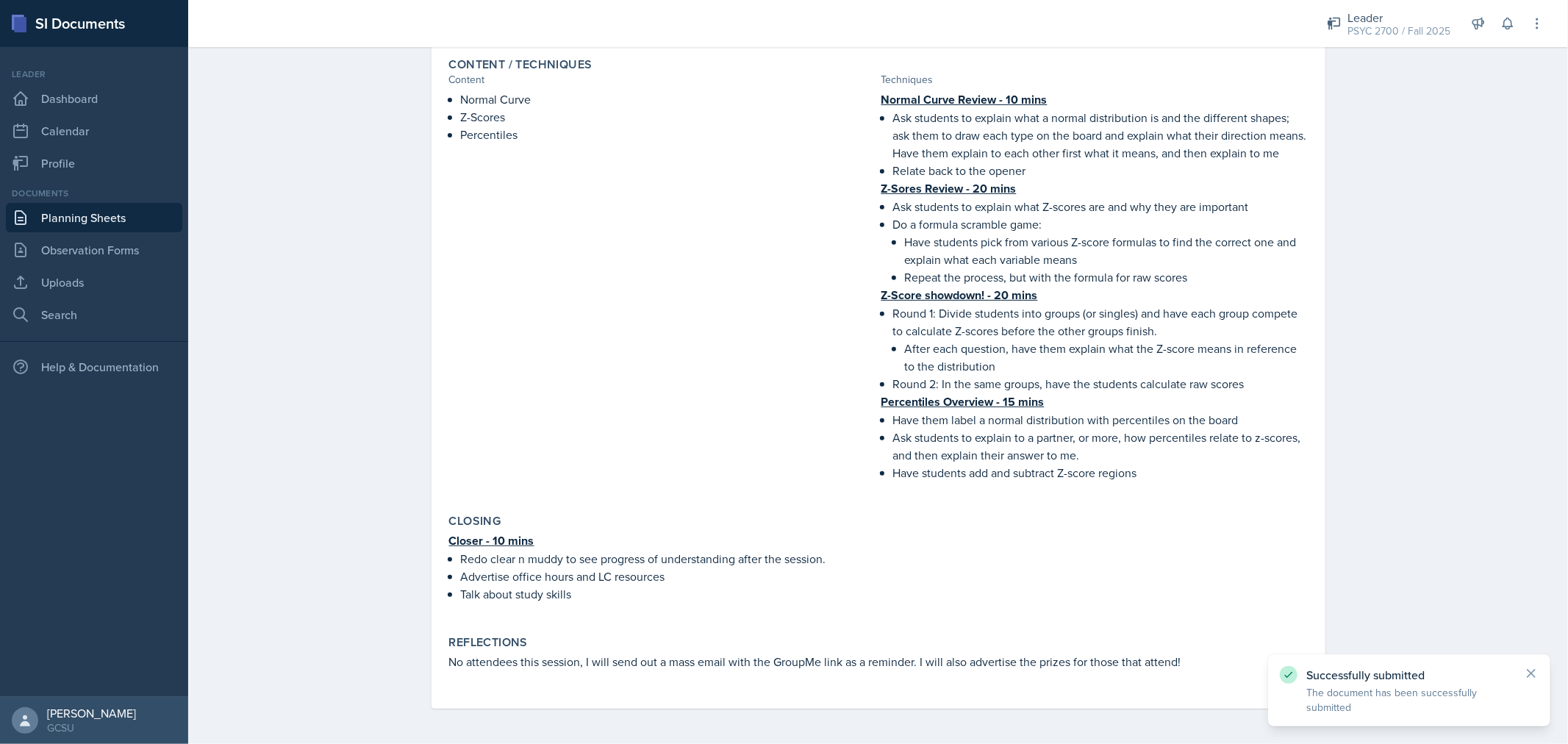
scroll to position [0, 0]
